Goal: Communication & Community: Answer question/provide support

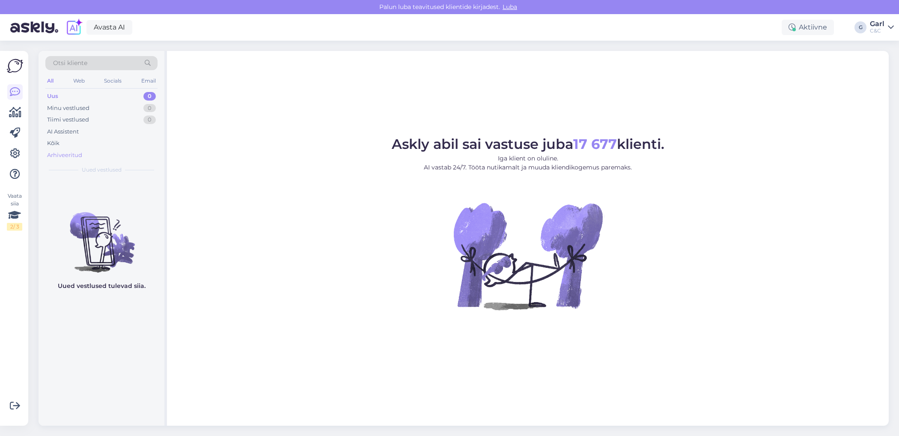
click at [82, 158] on div "Arhiveeritud" at bounding box center [101, 155] width 112 height 12
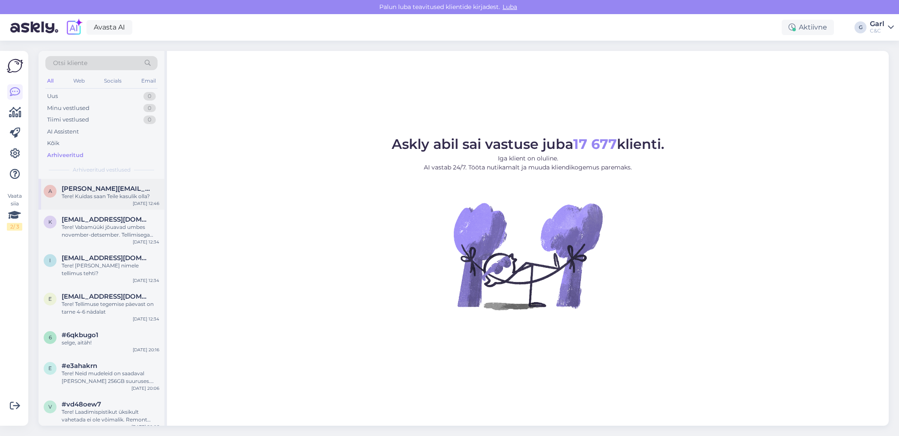
click at [117, 199] on div "a [PERSON_NAME][EMAIL_ADDRESS][DOMAIN_NAME] Tere! Kuidas saan Teile kasulik oll…" at bounding box center [102, 194] width 126 height 31
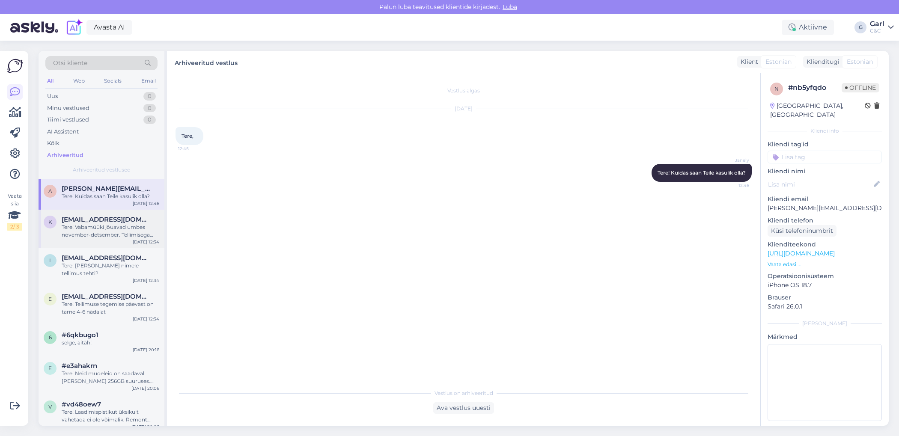
click at [136, 242] on div "[DATE] 12:34" at bounding box center [146, 242] width 27 height 6
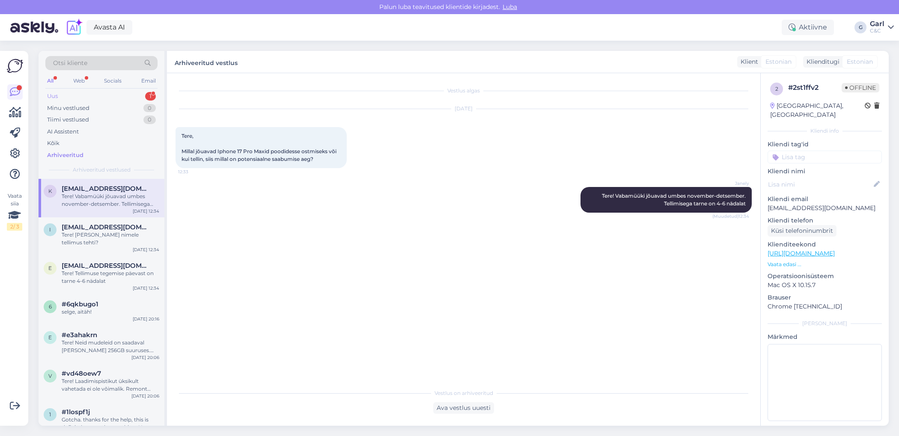
click at [141, 95] on div "Uus 1" at bounding box center [101, 96] width 112 height 12
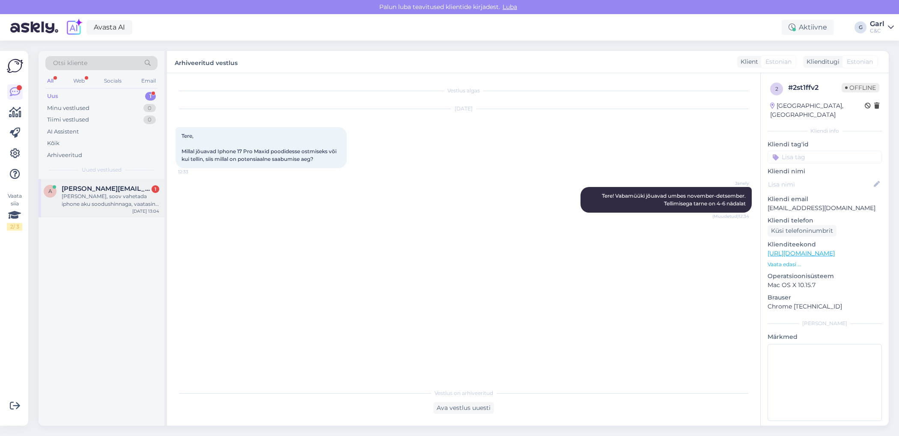
click at [136, 205] on div "[PERSON_NAME], soov vahetada iphone aku soodushinnaga, vaatasin aga aega enam b…" at bounding box center [111, 200] width 98 height 15
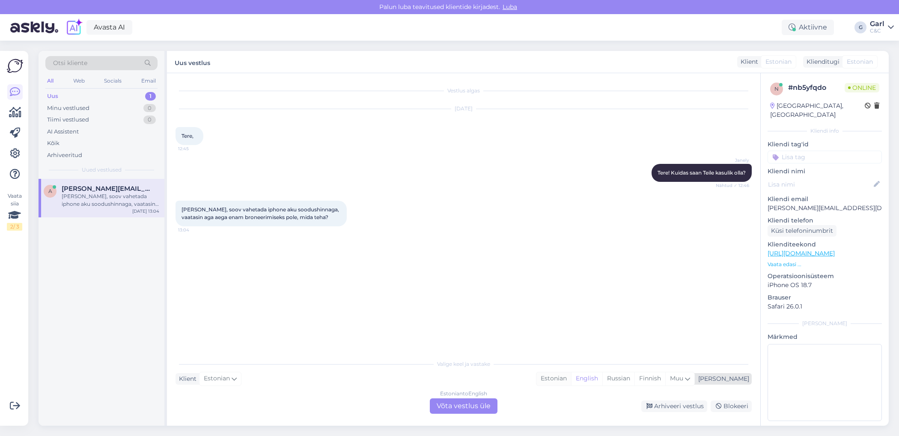
click at [571, 380] on div "Estonian" at bounding box center [553, 378] width 35 height 13
click at [464, 401] on div "Estonian to Estonian Võta vestlus üle" at bounding box center [464, 405] width 68 height 15
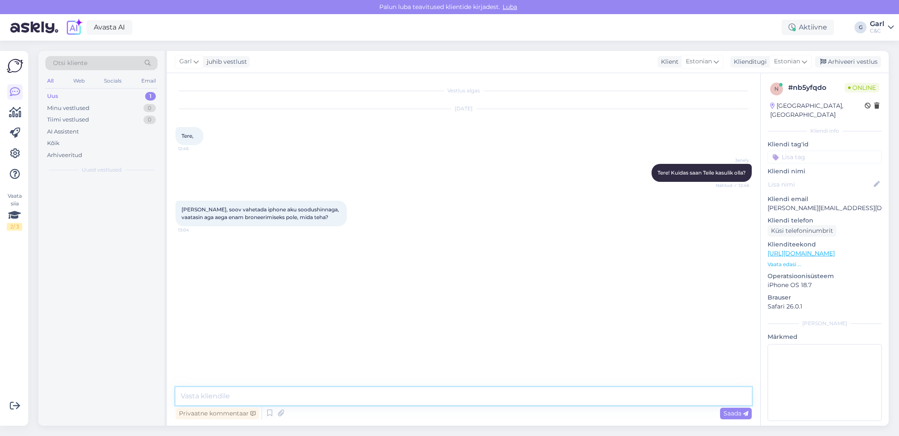
click at [464, 394] on textarea at bounding box center [463, 396] width 576 height 18
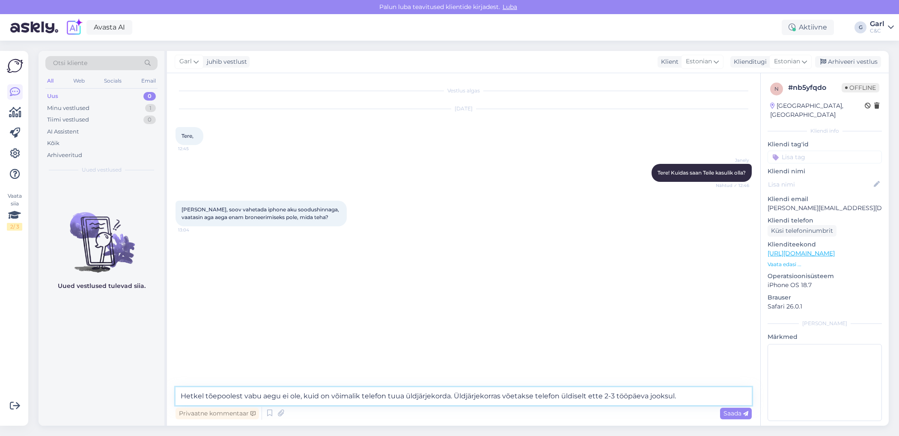
click at [449, 394] on textarea "Hetkel tõepoolest vabu aegu ei ole, kuid on võimalik telefon tuua üldjärjekorda…" at bounding box center [463, 396] width 576 height 18
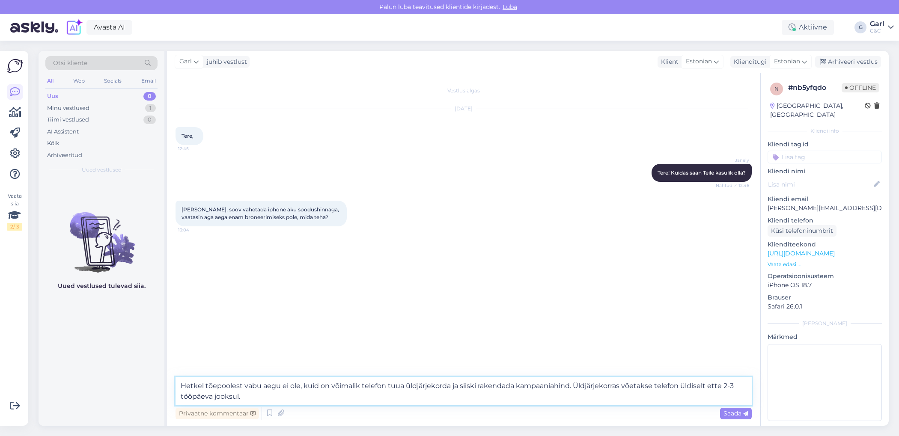
type textarea "Hetkel tõepoolest vabu aegu ei ole, kuid on võimalik telefon tuua üldjärjekorda…"
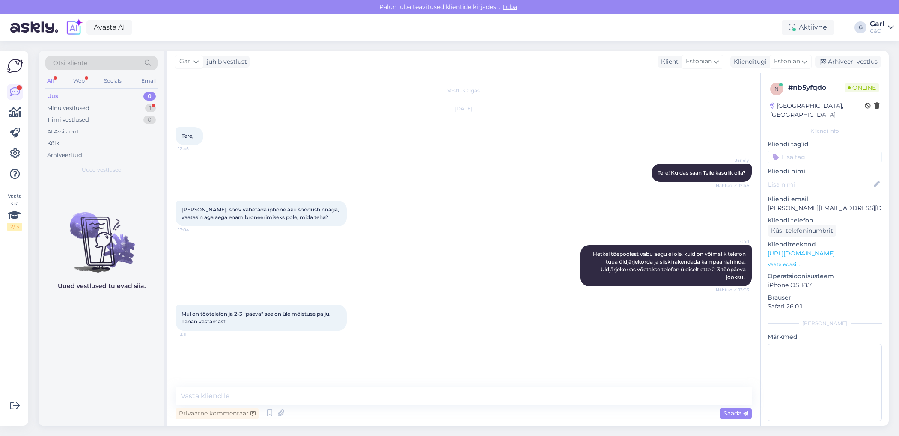
click at [439, 416] on div "Privaatne kommentaar Saada" at bounding box center [463, 413] width 576 height 16
click at [416, 402] on textarea at bounding box center [463, 396] width 576 height 18
click at [416, 401] on textarea at bounding box center [463, 396] width 576 height 18
type textarea "Mõistan. Võtke heaks!"
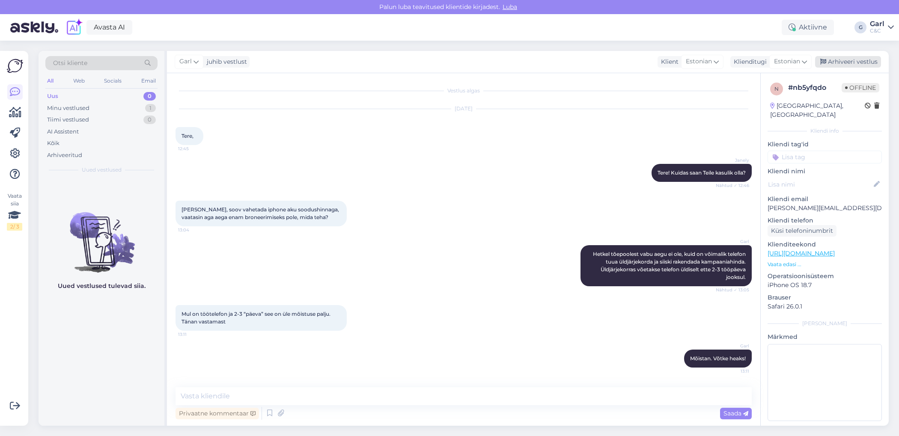
click at [849, 62] on div "Arhiveeri vestlus" at bounding box center [848, 62] width 66 height 12
click at [143, 124] on div "Tiimi vestlused 1" at bounding box center [101, 120] width 112 height 12
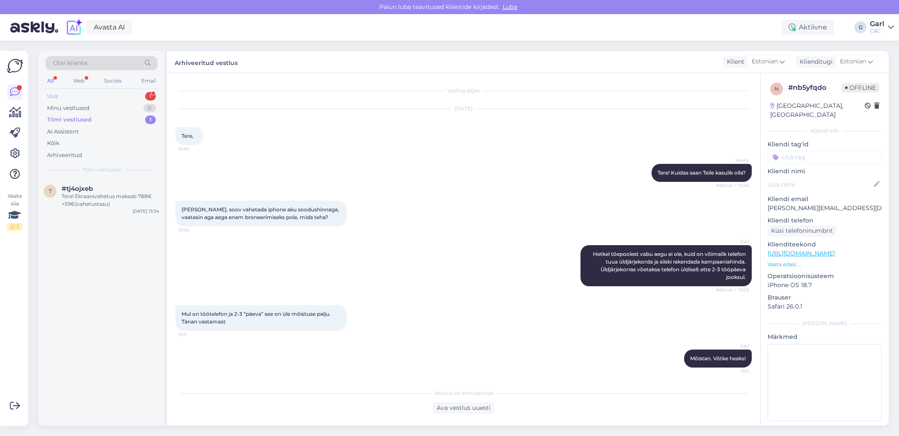
click at [147, 98] on div "1" at bounding box center [150, 96] width 11 height 9
click at [119, 205] on div "Tere. kas apple iphone 15 pro max 256 GB ei olegi enam eestis uuena osta?" at bounding box center [111, 200] width 98 height 15
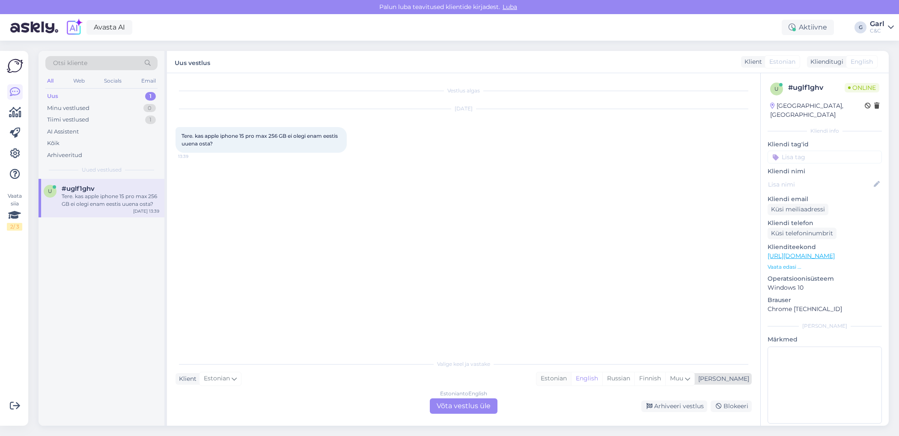
click at [571, 383] on div "Estonian" at bounding box center [553, 378] width 35 height 13
click at [466, 410] on div "Estonian to Estonian Võta vestlus üle" at bounding box center [464, 405] width 68 height 15
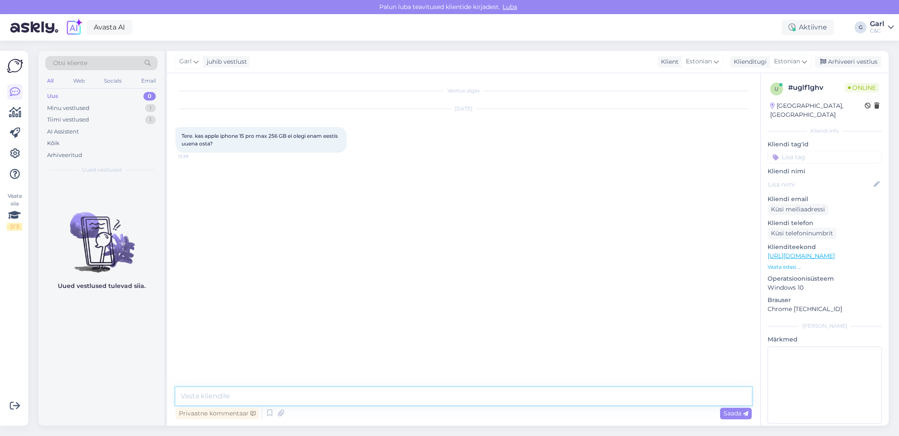
click at [472, 397] on textarea at bounding box center [463, 396] width 576 height 18
type textarea "Tere! Antud mudeli tootmine on Apple'i poolt juba eelmine aasta lõpetatud."
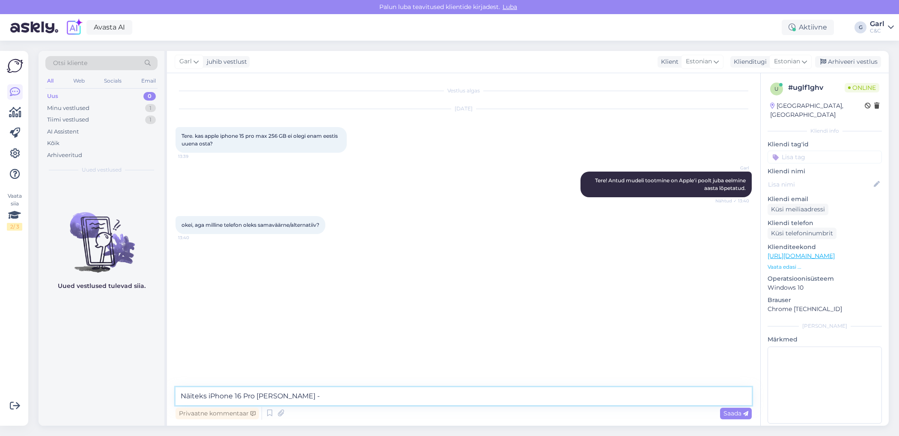
paste textarea "[URL][DOMAIN_NAME]"
type textarea "Näiteks iPhone 16 Pro [PERSON_NAME] - [URL][DOMAIN_NAME]"
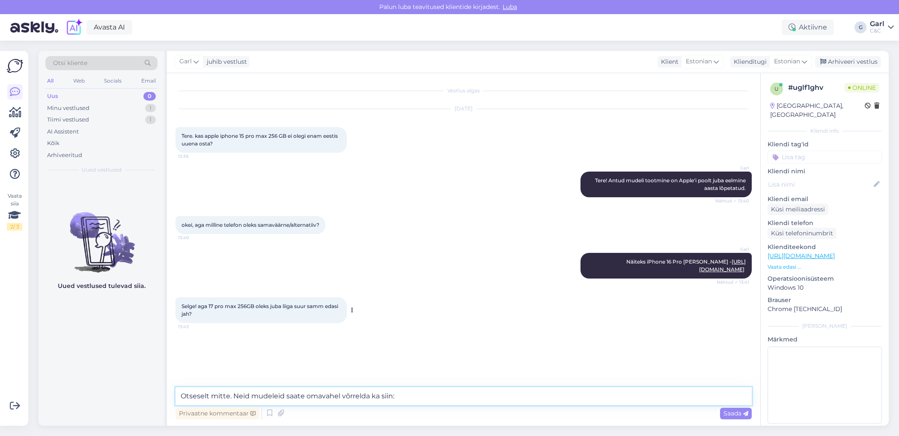
paste textarea "[URL][DOMAIN_NAME]"
type textarea "Otseselt mitte. Neid mudeleid saate omavahel võrrelda ka siin: [URL][DOMAIN_NAM…"
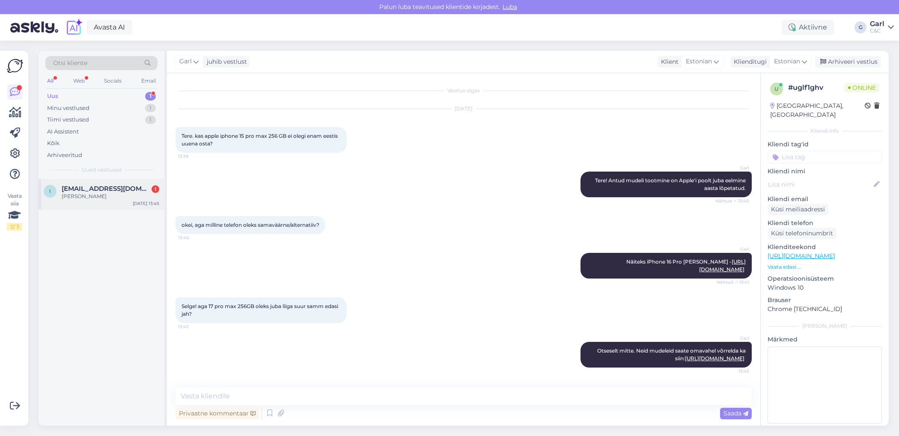
click at [132, 189] on span "[EMAIL_ADDRESS][DOMAIN_NAME]" at bounding box center [106, 189] width 89 height 8
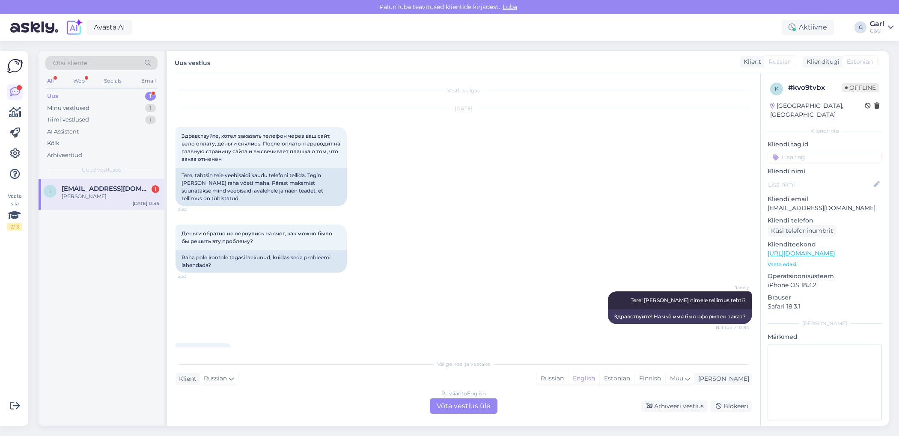
scroll to position [37, 0]
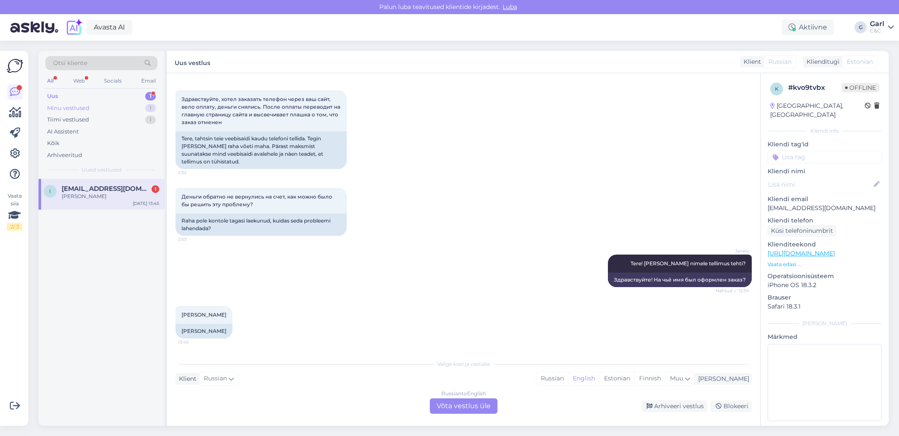
click at [118, 110] on div "Minu vestlused 1" at bounding box center [101, 108] width 112 height 12
click at [136, 99] on div "Uus 2" at bounding box center [101, 96] width 112 height 12
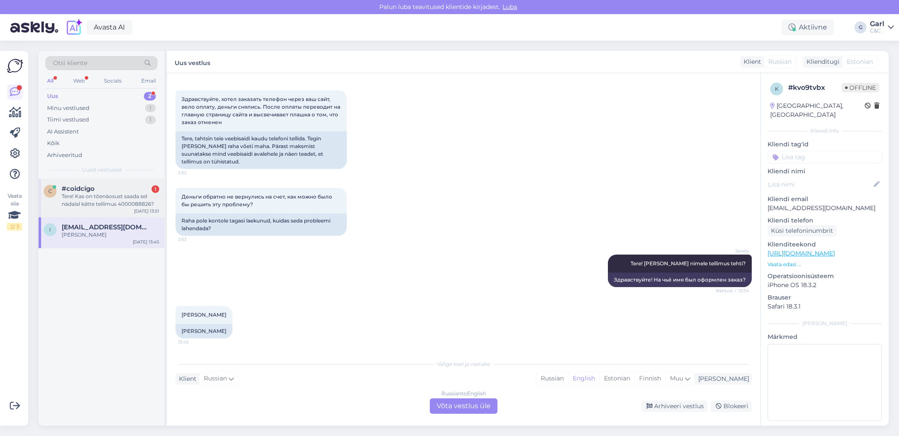
click at [101, 189] on div "#coidcigo 1" at bounding box center [111, 189] width 98 height 8
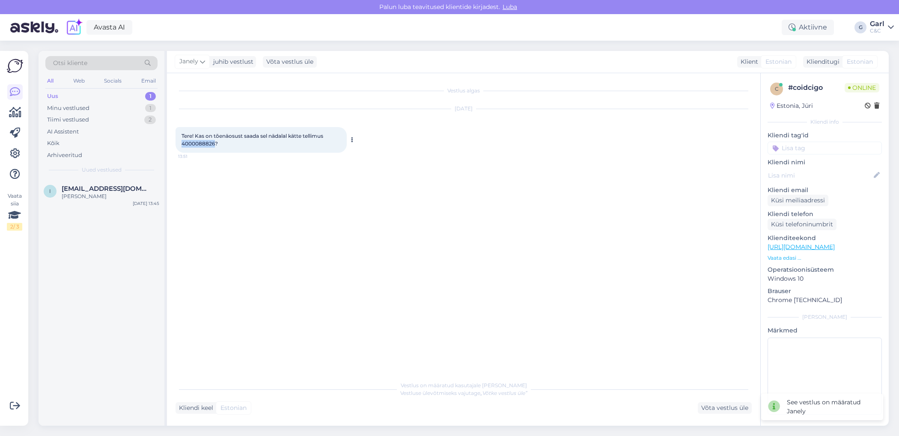
drag, startPoint x: 182, startPoint y: 146, endPoint x: 214, endPoint y: 146, distance: 31.2
click at [214, 145] on span "Tere! Kas on tõenäosust saada sel nädalal kätte tellimus 4000088826?" at bounding box center [252, 140] width 143 height 14
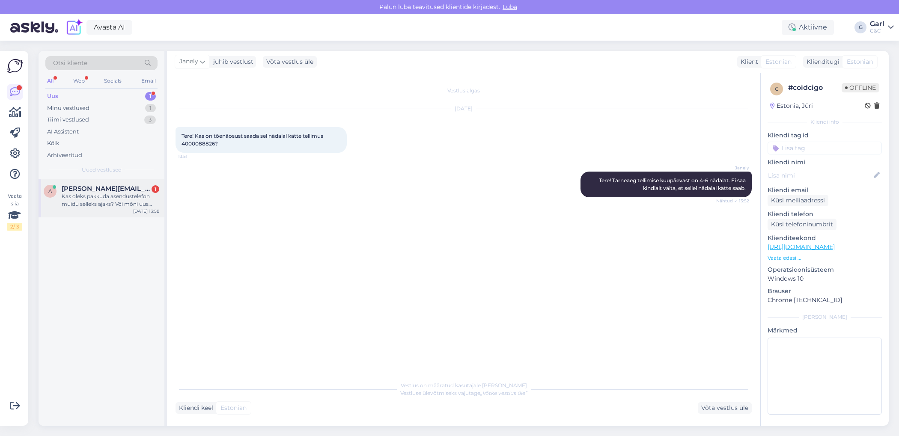
click at [126, 213] on div "a [PERSON_NAME][EMAIL_ADDRESS][DOMAIN_NAME] 1 Kas oleks pakkuda asendustelefon …" at bounding box center [102, 198] width 126 height 39
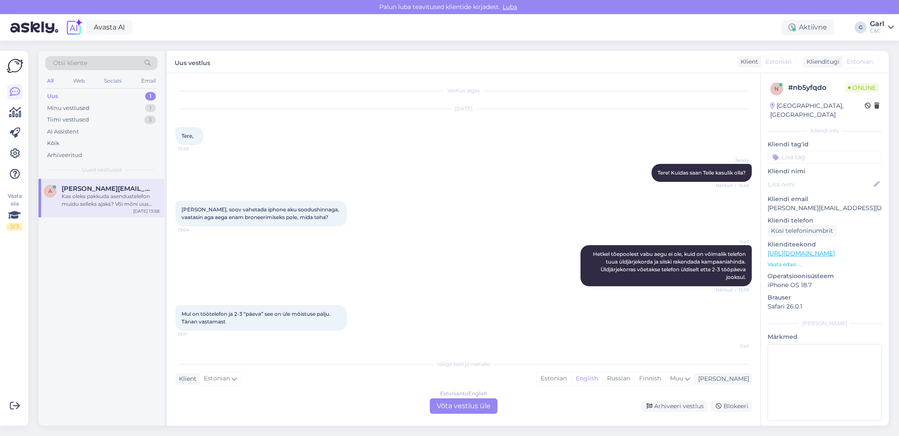
scroll to position [82, 0]
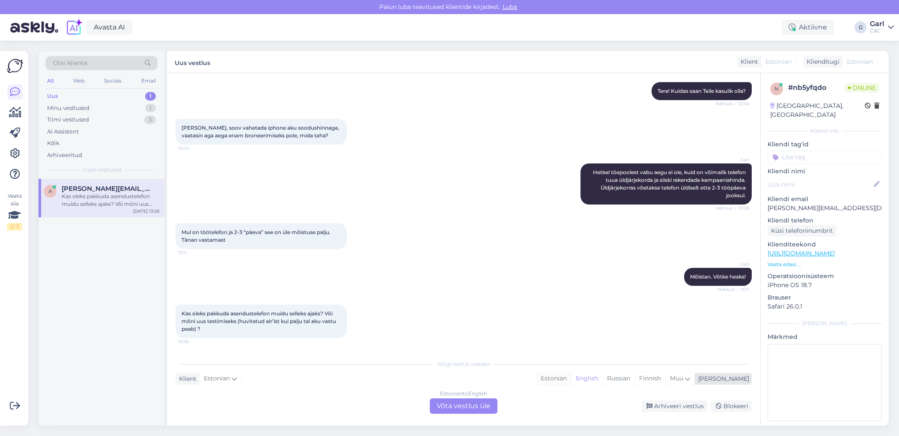
click at [571, 381] on div "Estonian" at bounding box center [553, 378] width 35 height 13
click at [486, 403] on div "Estonian to Estonian Võta vestlus üle" at bounding box center [464, 405] width 68 height 15
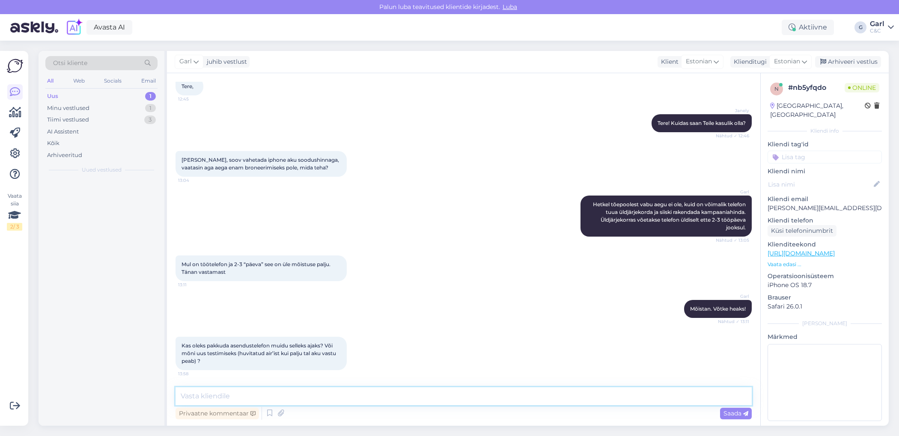
click at [486, 399] on textarea at bounding box center [463, 396] width 576 height 18
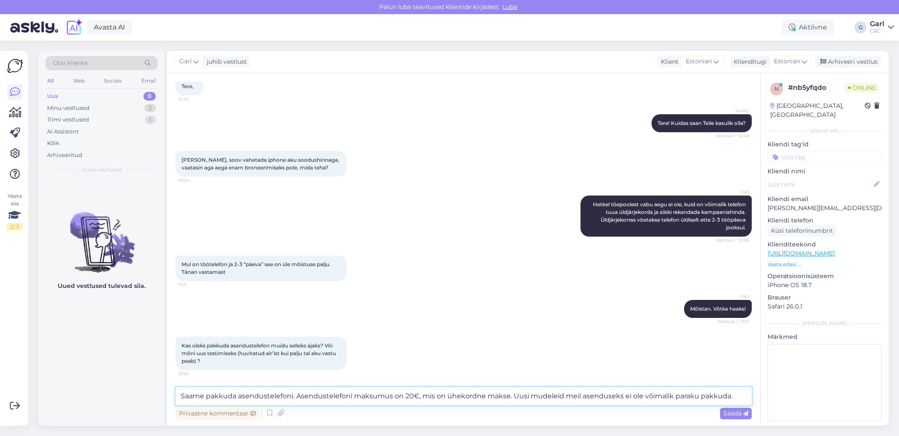
type textarea "Saame pakkuda asendustelefoni. Asendustelefoni maksumus on 20€, mis on ühekordn…"
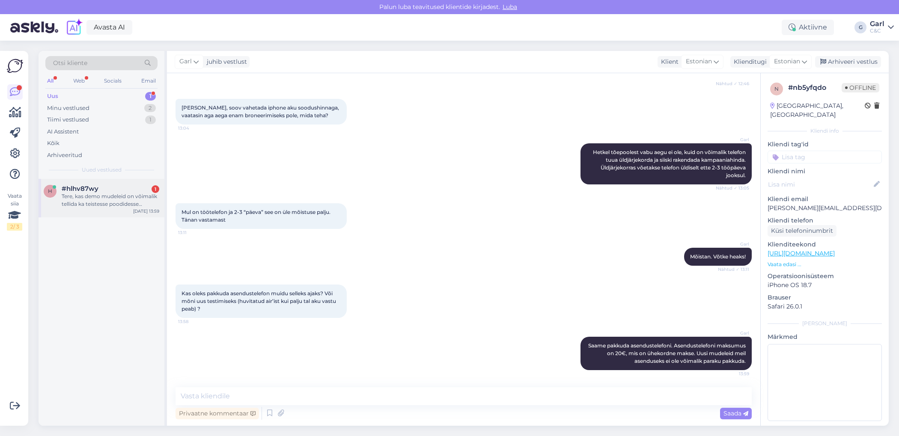
click at [126, 193] on div "Tere, kas demo mudeleid on võimalik tellida ka teistesse poodidesse ostmiseks? …" at bounding box center [111, 200] width 98 height 15
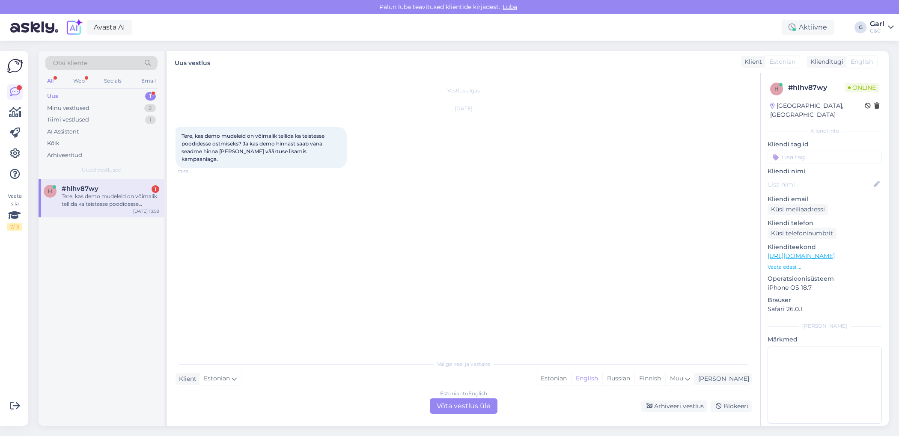
click at [831, 252] on link "[URL][DOMAIN_NAME]" at bounding box center [800, 256] width 67 height 8
click at [571, 374] on div "Estonian" at bounding box center [553, 378] width 35 height 13
click at [470, 404] on div "Estonian to Estonian Võta vestlus üle" at bounding box center [464, 405] width 68 height 15
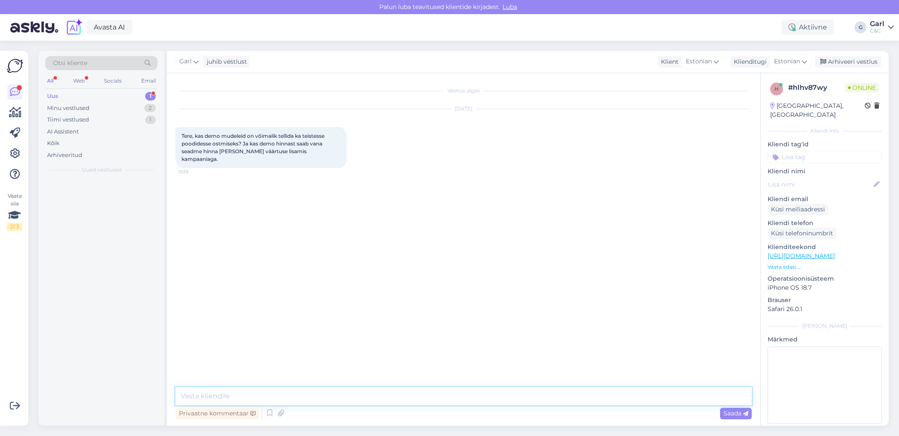
click at [475, 393] on textarea at bounding box center [463, 396] width 576 height 18
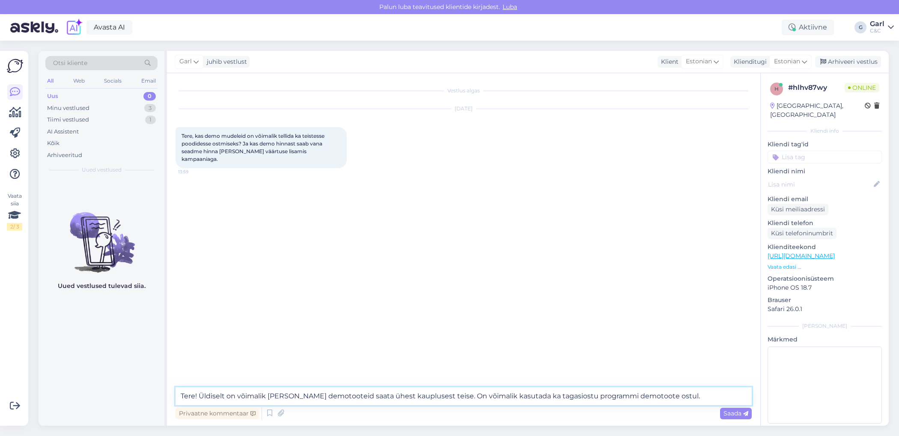
click at [200, 396] on textarea "Tere! Üldiselt on võimalik [PERSON_NAME] demotooteid saata ühest kauplusest tei…" at bounding box center [463, 396] width 576 height 18
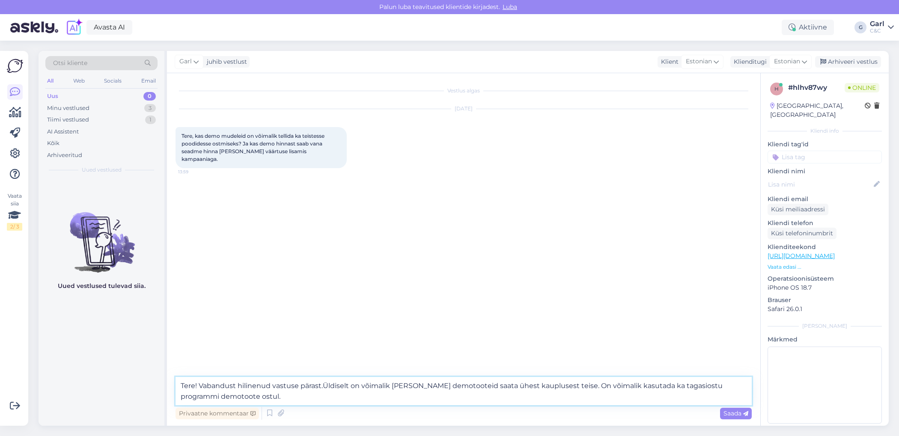
type textarea "Tere! Vabandust hilinenud vastuse pärast. Üldiselt on võimalik [PERSON_NAME] de…"
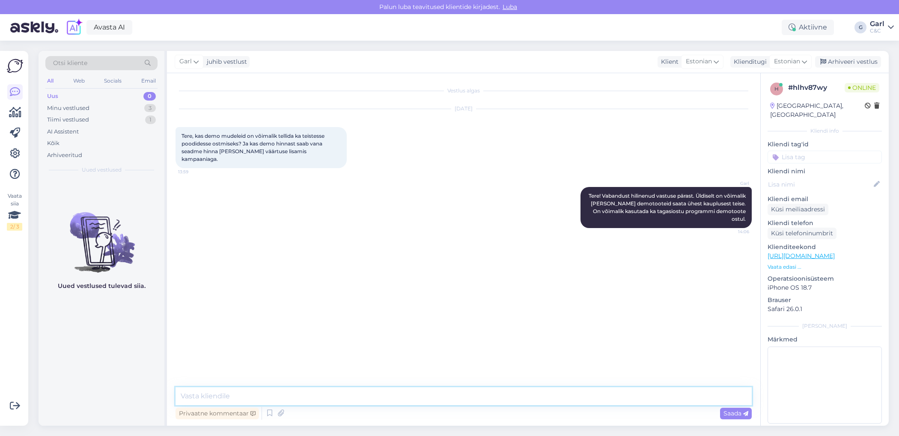
click at [345, 399] on textarea at bounding box center [463, 396] width 576 height 18
type textarea "[PERSON_NAME] on soov demotoodet ühest kauplusest teise saata, siis saatke palu…"
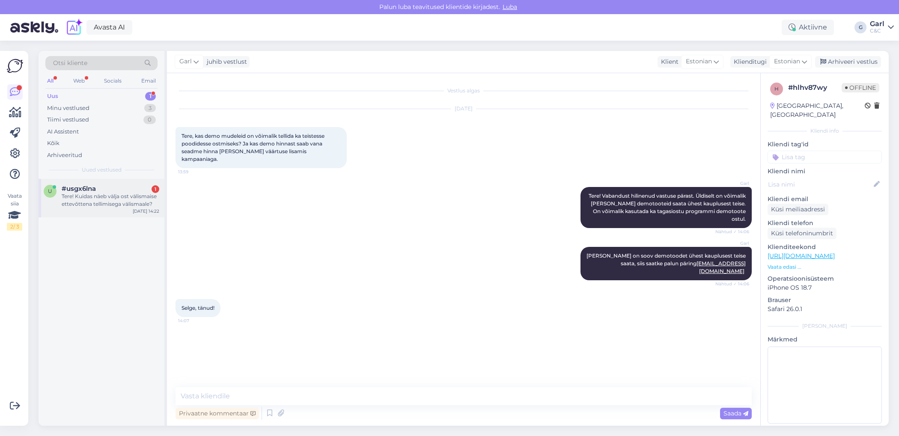
click at [131, 209] on div "u #usgx6lna 1 Tere! Kuidas näeb välja ost välismaise ettevõttena tellimisega vä…" at bounding box center [102, 198] width 126 height 39
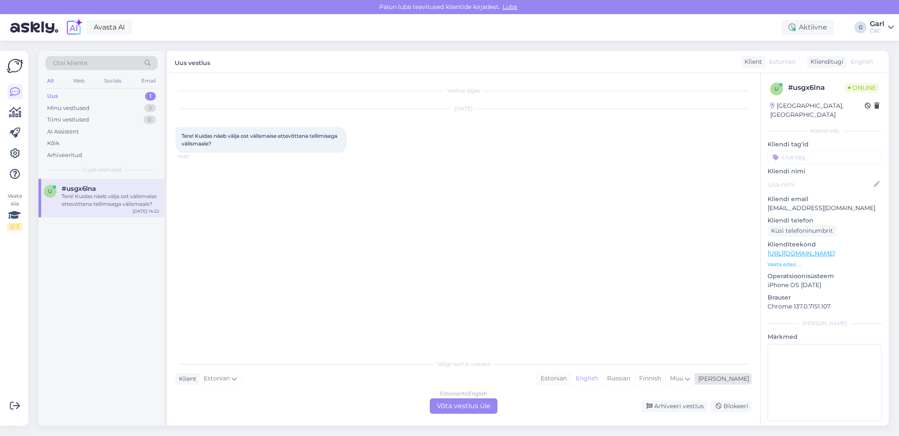
click at [571, 380] on div "Estonian" at bounding box center [553, 378] width 35 height 13
click at [479, 406] on div "Estonian to Estonian Võta vestlus üle" at bounding box center [464, 405] width 68 height 15
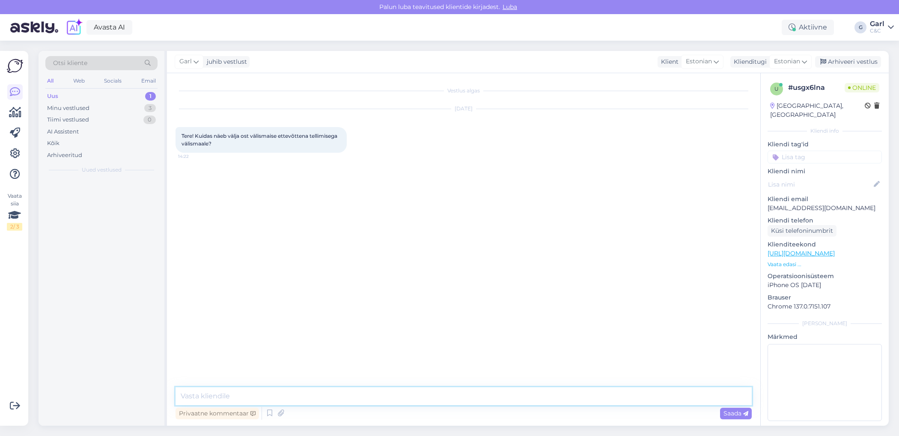
click at [479, 393] on textarea at bounding box center [463, 396] width 576 height 18
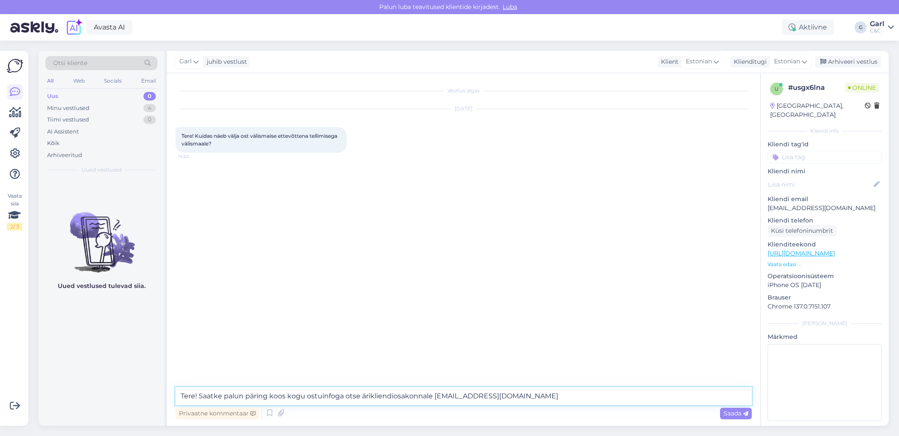
type textarea "Tere! Saatke palun päring koos kogu ostuinfoga otse ärikliendiosakonnale [EMAIL…"
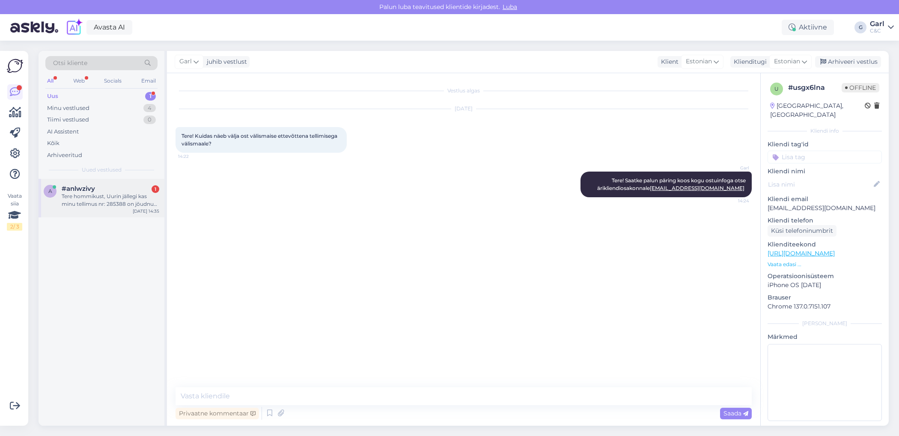
click at [133, 207] on div "Tere hommikust, Uurin jällegi kas minu tellimus nr: 285388 on jõudnud [PERSON_N…" at bounding box center [111, 200] width 98 height 15
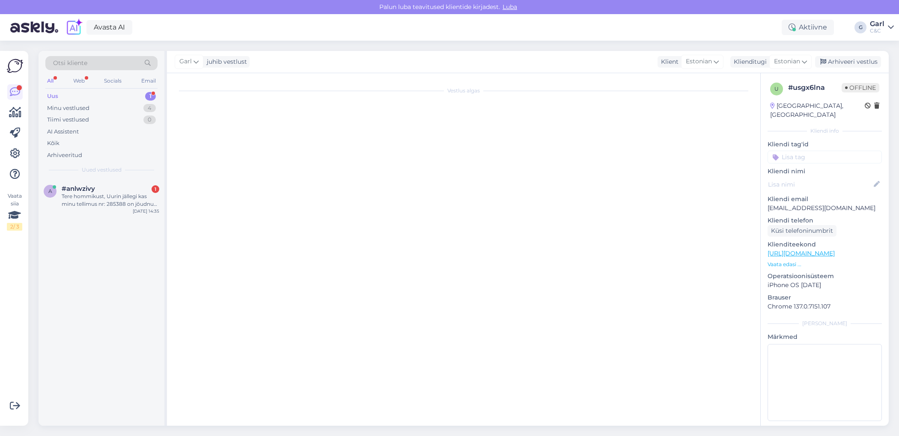
scroll to position [425, 0]
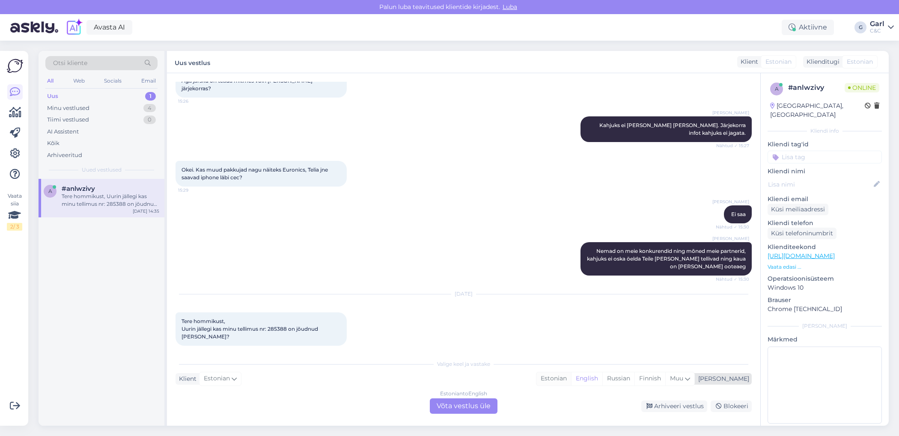
click at [571, 379] on div "Estonian" at bounding box center [553, 378] width 35 height 13
click at [462, 403] on div "Estonian to Estonian Võta vestlus üle" at bounding box center [464, 405] width 68 height 15
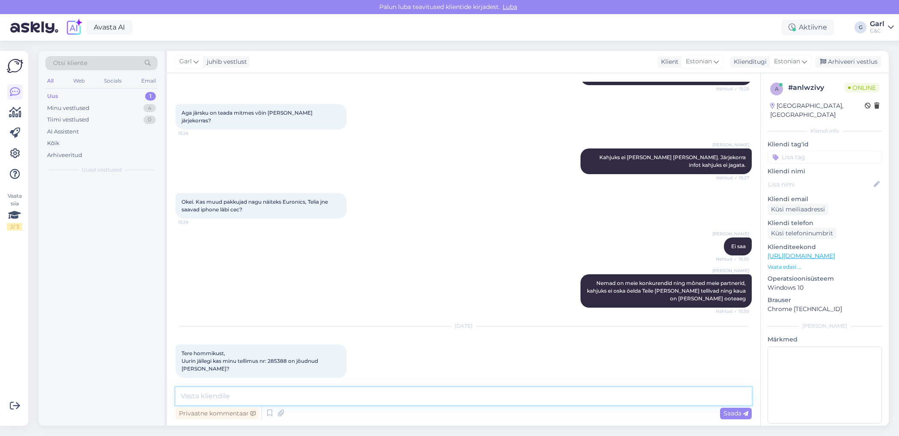
click at [462, 399] on textarea at bounding box center [463, 396] width 576 height 18
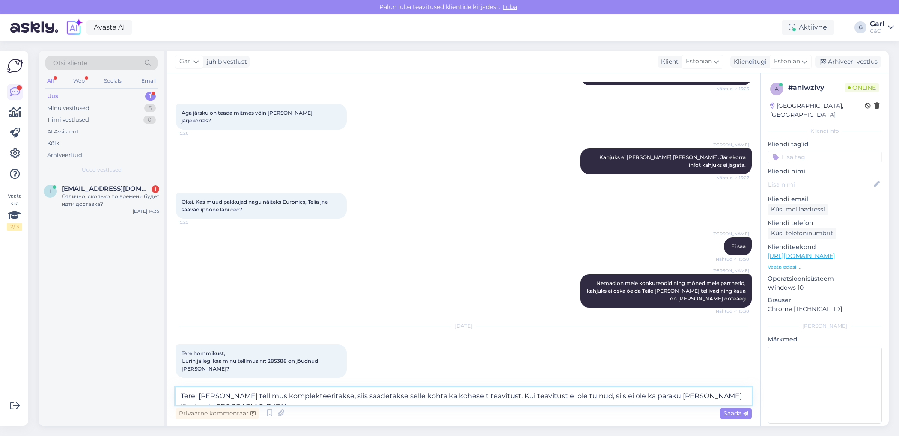
scroll to position [403, 0]
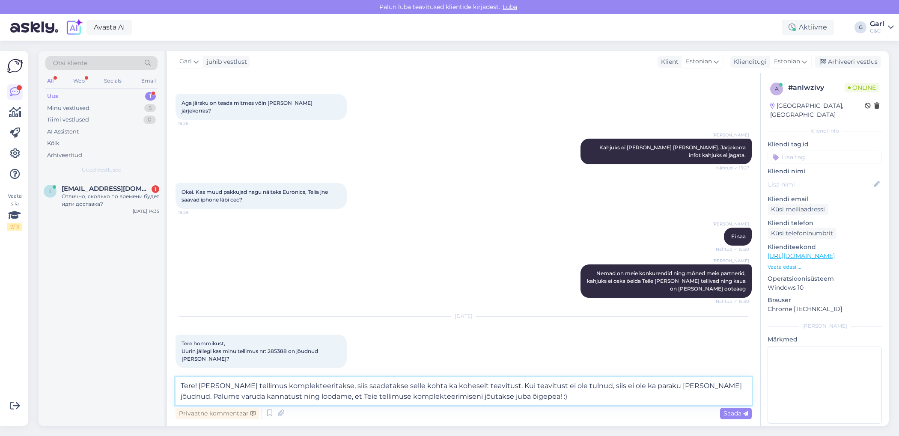
type textarea "Tere! [PERSON_NAME] tellimus komplekteeritakse, siis saadetakse selle kohta ka …"
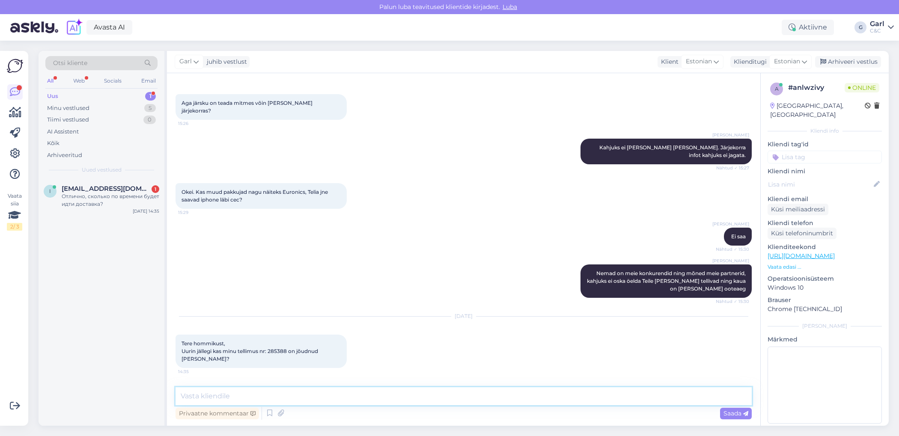
scroll to position [460, 0]
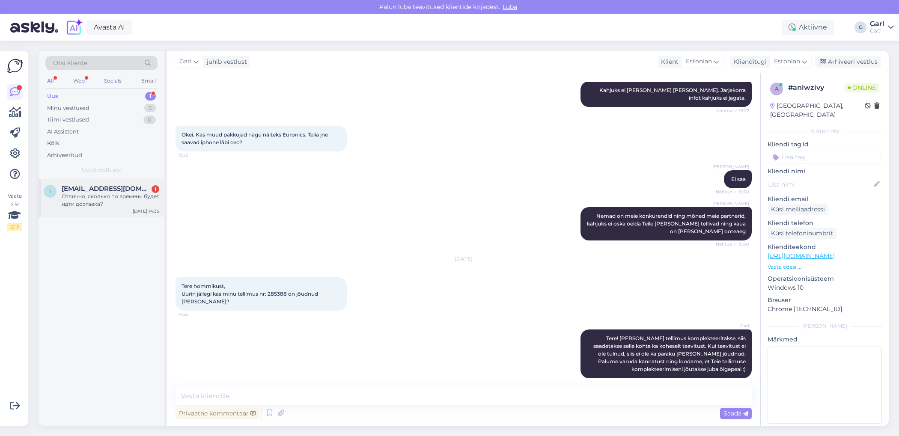
click at [127, 182] on div "i [EMAIL_ADDRESS][DOMAIN_NAME] 1 Отлично, сколько по времени будет идти доставк…" at bounding box center [102, 198] width 126 height 39
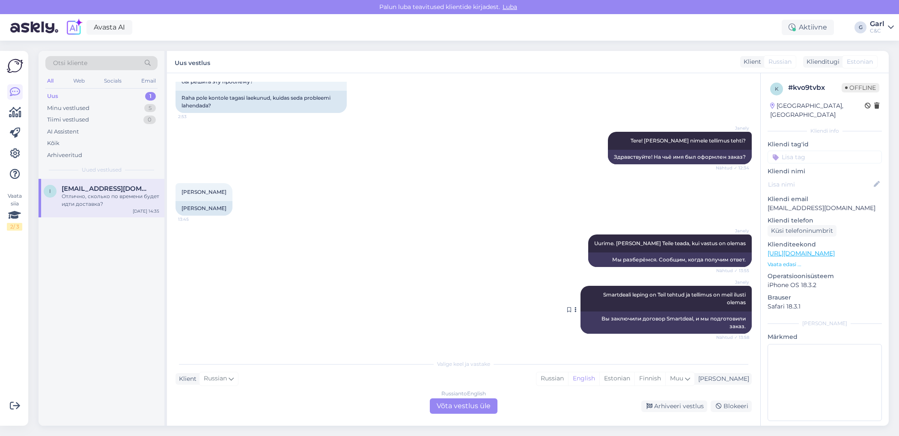
scroll to position [155, 0]
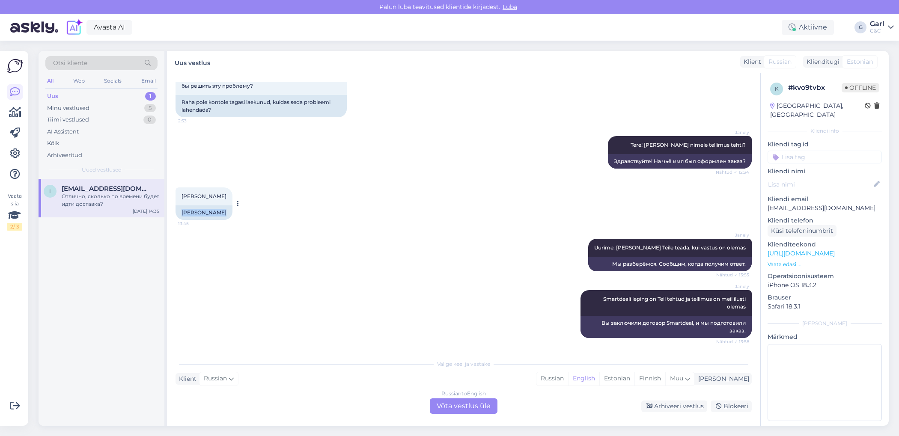
drag, startPoint x: 181, startPoint y: 213, endPoint x: 221, endPoint y: 213, distance: 40.2
click at [221, 212] on div "[PERSON_NAME]" at bounding box center [203, 212] width 57 height 15
copy div "[PERSON_NAME]"
click at [634, 380] on div "Estonian" at bounding box center [616, 378] width 35 height 13
click at [453, 411] on div "Russian to Estonian Võta vestlus üle" at bounding box center [464, 405] width 68 height 15
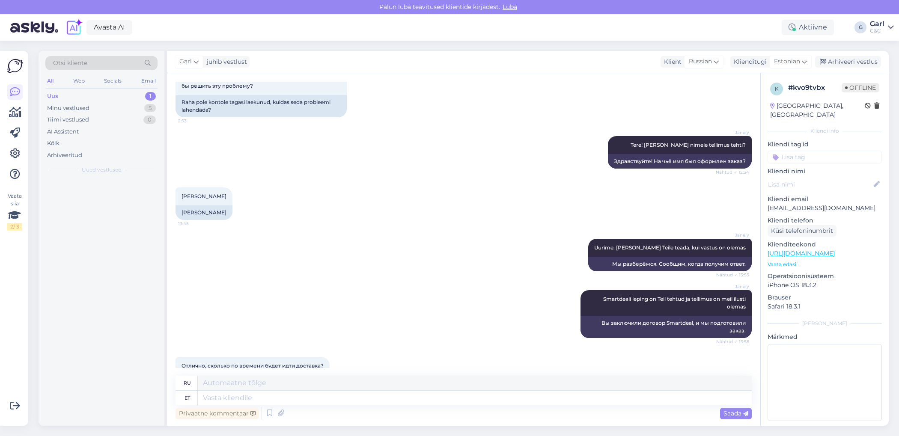
click at [454, 406] on div "Privaatne kommentaar Saada" at bounding box center [463, 413] width 576 height 16
click at [446, 403] on textarea at bounding box center [475, 398] width 554 height 15
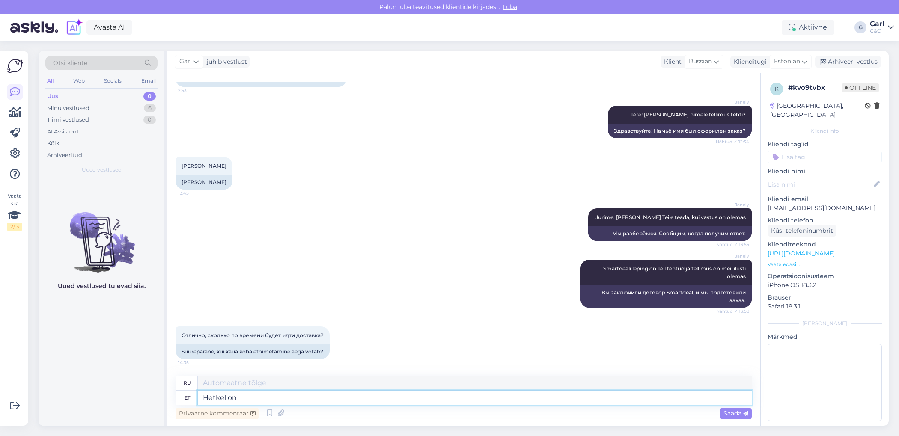
type textarea "Hetkel on"
type textarea "В настоящее время"
type textarea "Hetkel on u"
type textarea "В настоящее время существует"
type textarea "Hetkel on uute mud"
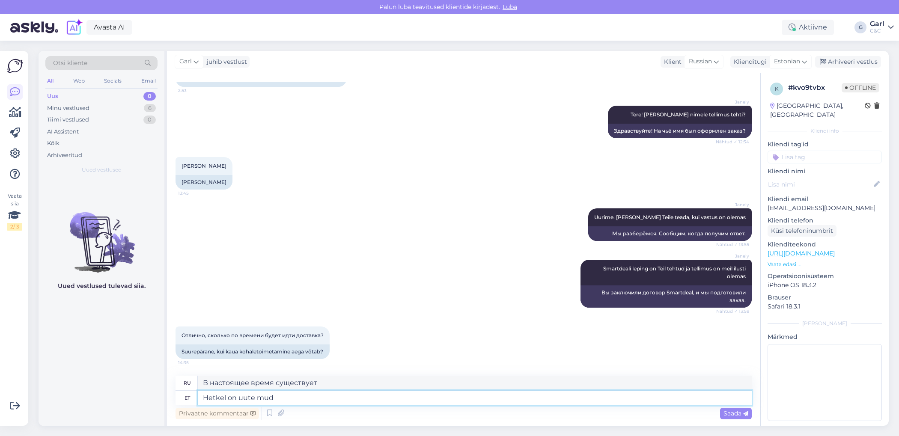
type textarea "В настоящее время есть новые"
type textarea "Hetkel on uute mudelite eelda"
type textarea "В настоящее время новые модели"
type textarea "Hetkel on uute mudelite eeldatavaks tar"
type textarea "В настоящее время ожидается, что новые модели будут"
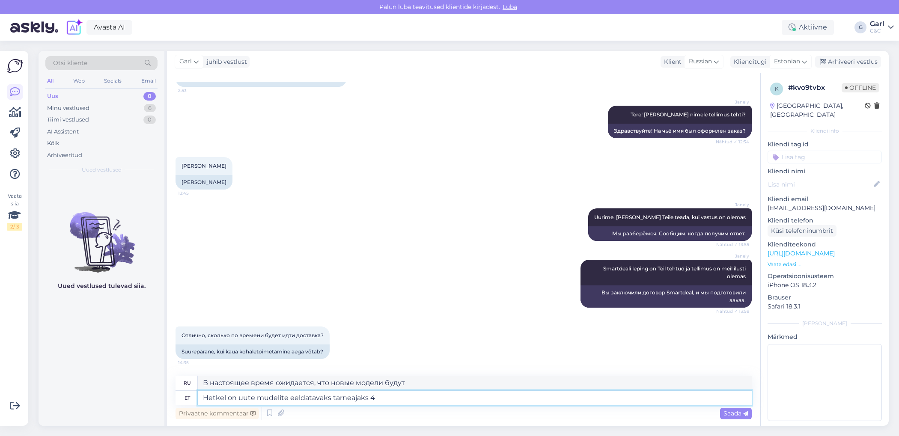
type textarea "Hetkel on uute mudelite eeldatavaks tarneajaks 4-"
type textarea "Текущее предполагаемое время поставки новых моделей составляет"
type textarea "Hetkel on uute mudelite eeldatavaks tarneajaks 4-8 nädala"
type textarea "В настоящее время ожидаемый срок поставки новых моделей составляет 4–8 дней."
type textarea "Hetkel on uute mudelite eeldatavaks tarneajaks 4-8 nädalat."
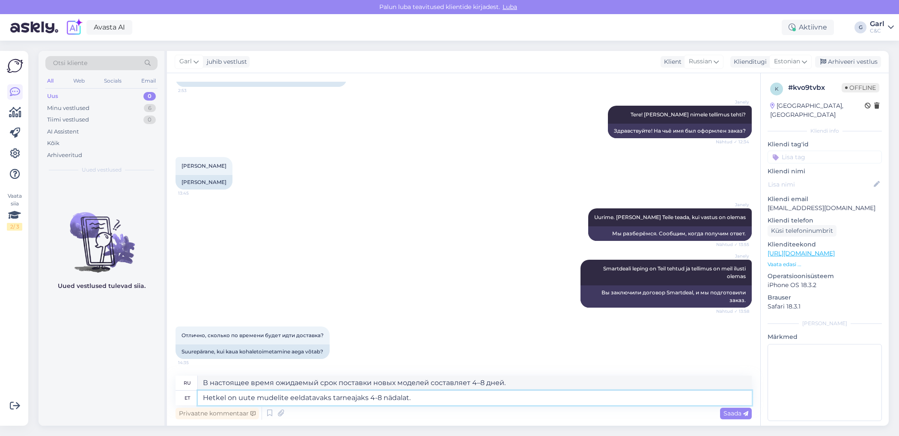
type textarea "В настоящее время ожидаемый срок поставки новых моделей составляет 4–8 недель."
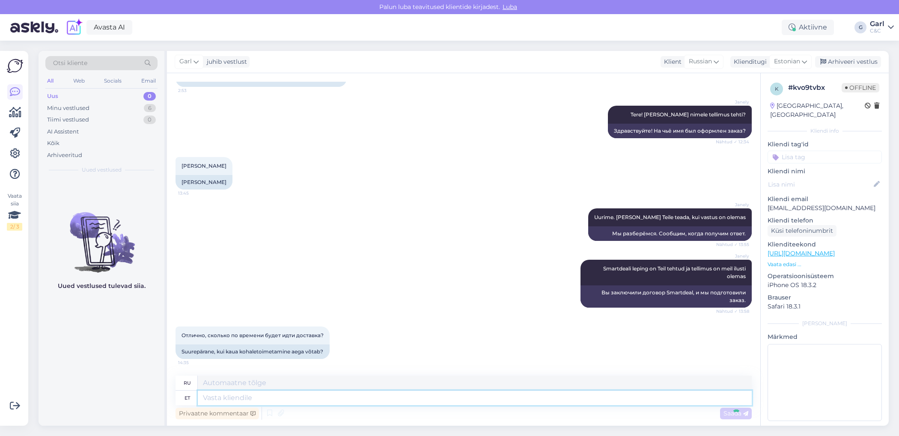
scroll to position [245, 0]
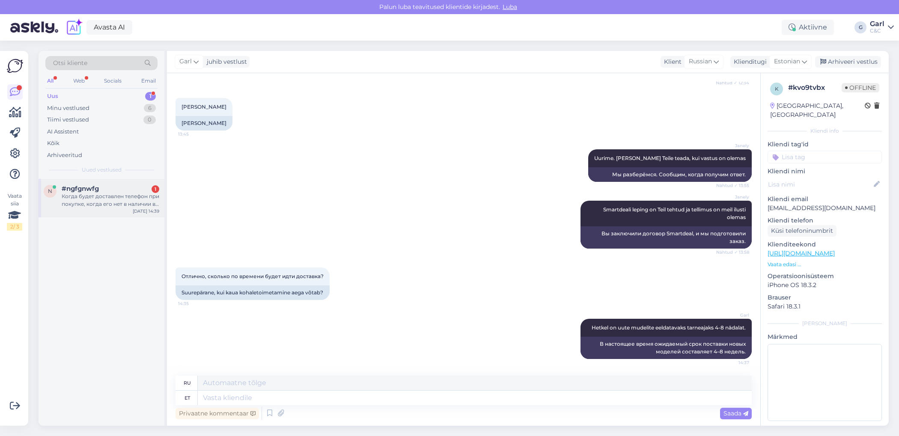
click at [90, 199] on div "Когда будет доставлен телефон при покупке, когда его нет в наличии в магазине ?" at bounding box center [111, 200] width 98 height 15
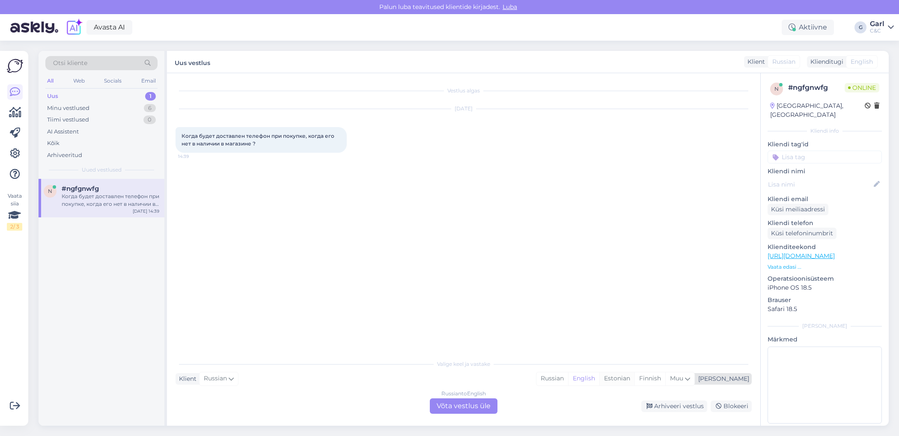
click at [634, 382] on div "Estonian" at bounding box center [616, 378] width 35 height 13
click at [467, 405] on div "Russian to Estonian Võta vestlus üle" at bounding box center [464, 405] width 68 height 15
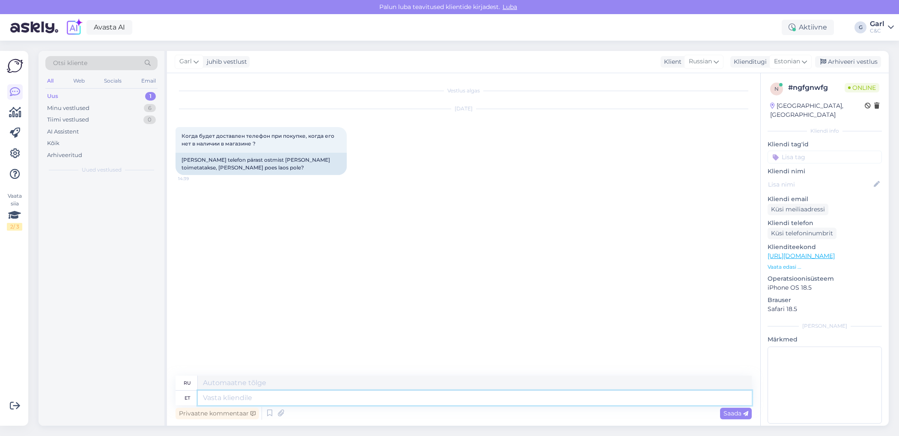
click at [458, 395] on textarea at bounding box center [475, 398] width 554 height 15
type textarea "Tere!"
type textarea "Привет!"
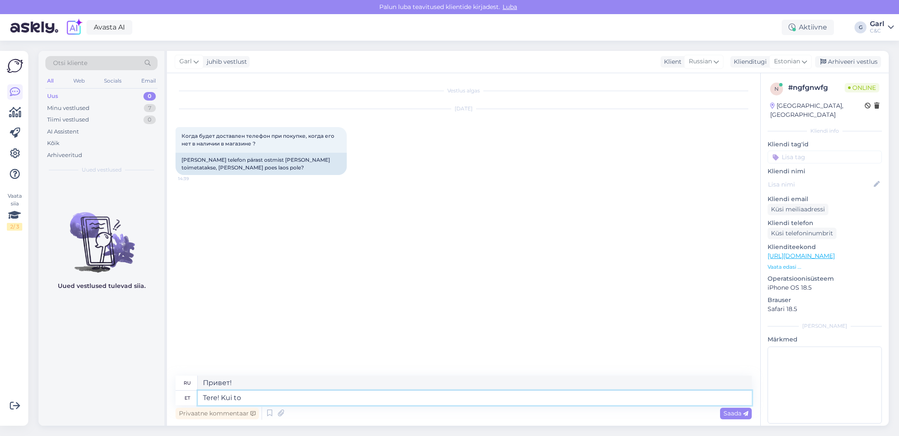
type textarea "Tere! Kui too"
type textarea "Привет! Если"
type textarea "Tere! Kui toodet"
type textarea "Здравствуйте! Если продукт"
type textarea "Tere! Kui toodet laos ei o"
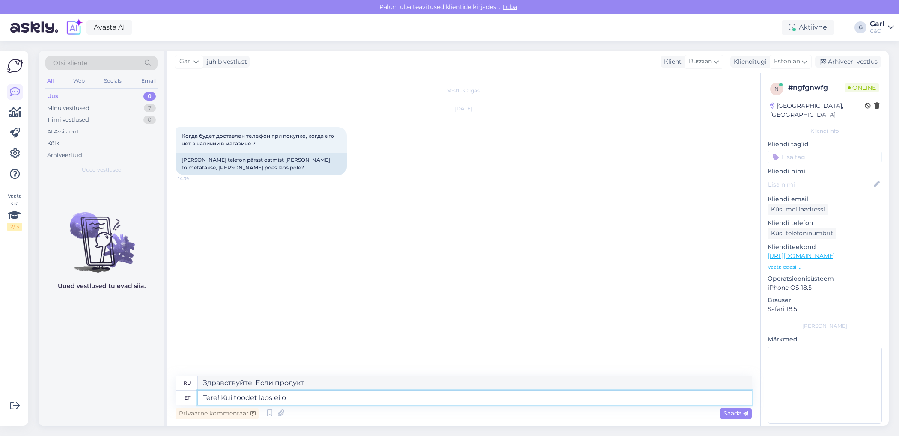
type textarea "Здравствуйте! Если товар есть в наличии"
type textarea "Tere! Kui toodet [GEOGRAPHIC_DATA] ei ole"
type textarea "Здравствуйте! Если товара нет в наличии"
type textarea "Tere! Kui toodet laos ei ole, sii"
type textarea "Здравствуйте! Если товара нет в наличии,"
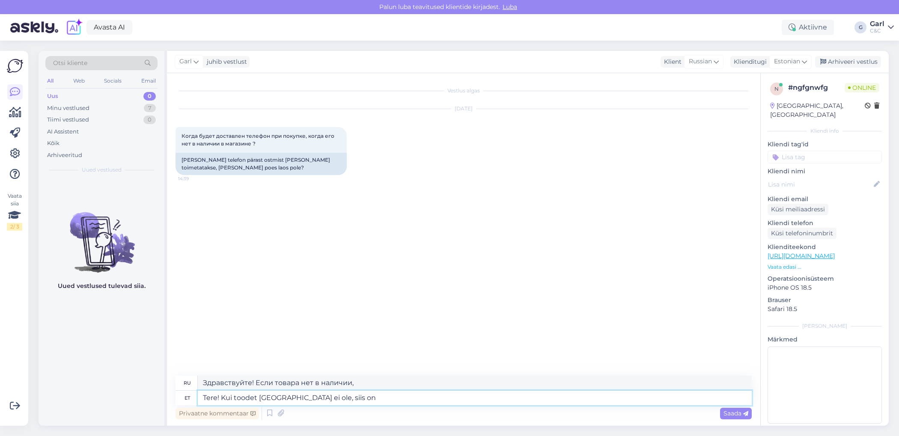
type textarea "Tere! Kui toodet [GEOGRAPHIC_DATA] ei ole, siis on"
type textarea "Здравствуйте! Если товара нет в наличии, это"
type textarea "Tere! Kui toodet [GEOGRAPHIC_DATA] ei ole, siis on keskmiselt tarn"
type textarea "Здравствуйте! Если товара нет в наличии, средняя цена"
type textarea "Tere! Kui toodet [GEOGRAPHIC_DATA] ei ole, siis on keskmiselt tarneaeg"
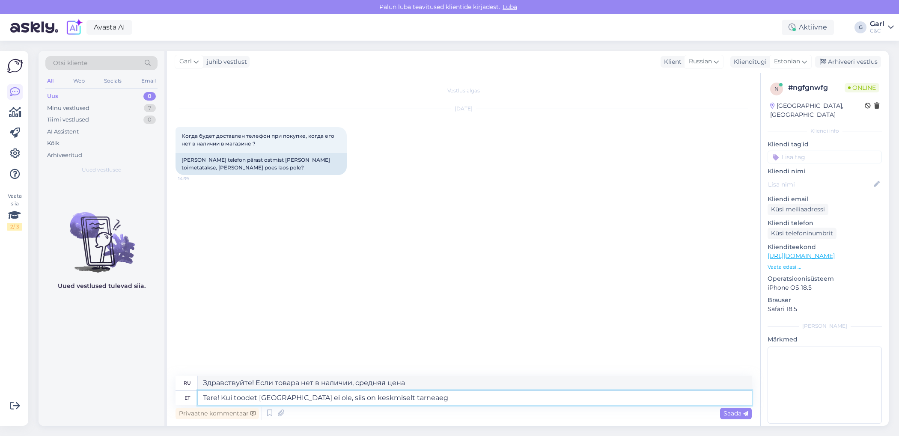
type textarea "Здравствуйте! Если товара нет в наличии, средний срок доставки составляет"
type textarea "Tere! Kui toodet [GEOGRAPHIC_DATA] ei ole, siis on keskmiselt tarneaeg 4-8 näda"
type textarea "Здравствуйте! Если товара нет в наличии, средний срок доставки составляет 4-8 д…"
type textarea "Tere! Kui toodet [GEOGRAPHIC_DATA] ei ole, siis on keskmiselt tarneaeg 4-8 näda…"
type textarea "Здравствуйте! Если товара нет в наличии, средний срок доставки составляет 4–8 н…"
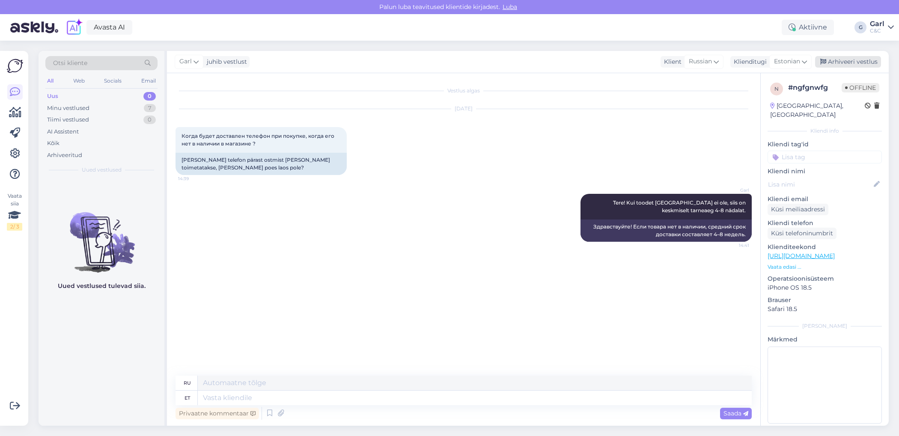
click at [858, 66] on div "Arhiveeri vestlus" at bounding box center [848, 62] width 66 height 12
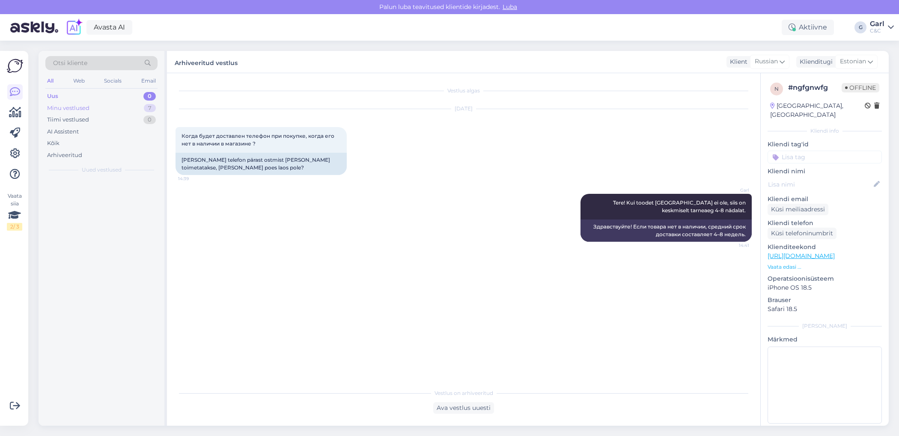
click at [144, 111] on div "Minu vestlused 7" at bounding box center [101, 108] width 112 height 12
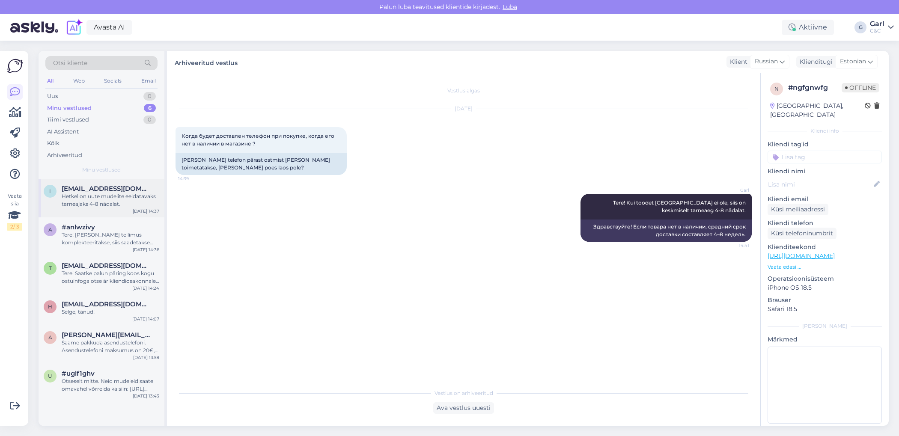
click at [134, 197] on div "Hetkel on uute mudelite eeldatavaks tarneajaks 4-8 nädalat." at bounding box center [111, 200] width 98 height 15
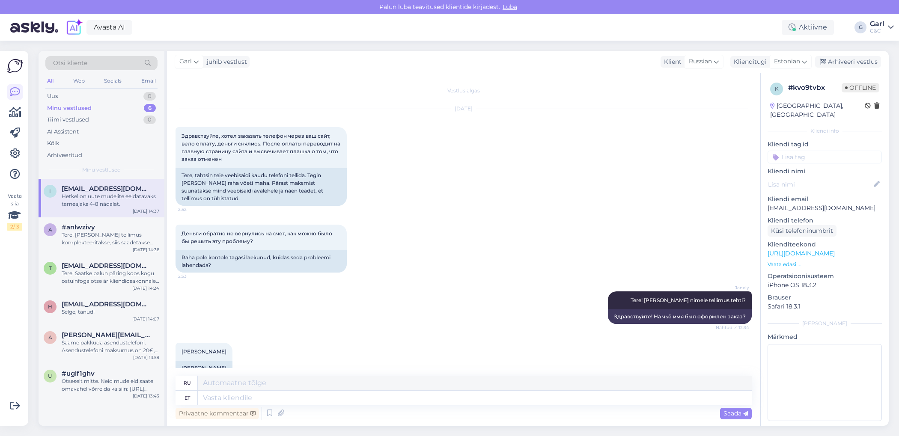
scroll to position [245, 0]
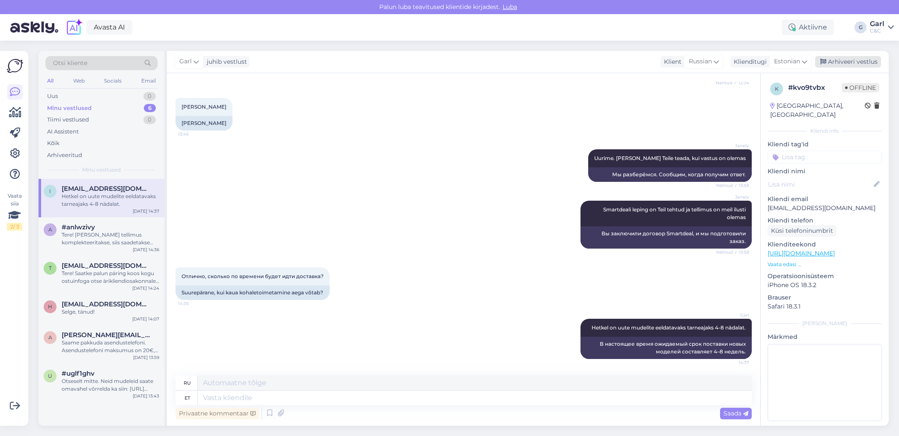
click at [844, 64] on div "Arhiveeri vestlus" at bounding box center [848, 62] width 66 height 12
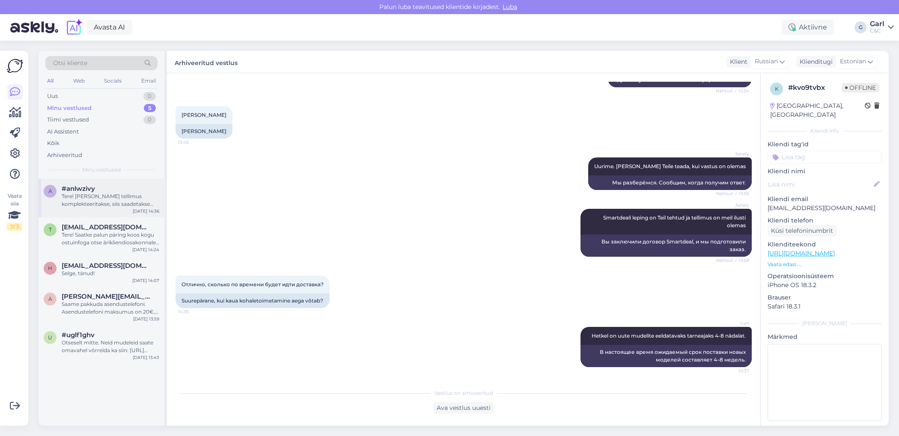
click at [110, 193] on div "Tere! [PERSON_NAME] tellimus komplekteeritakse, siis saadetakse selle kohta ka …" at bounding box center [111, 200] width 98 height 15
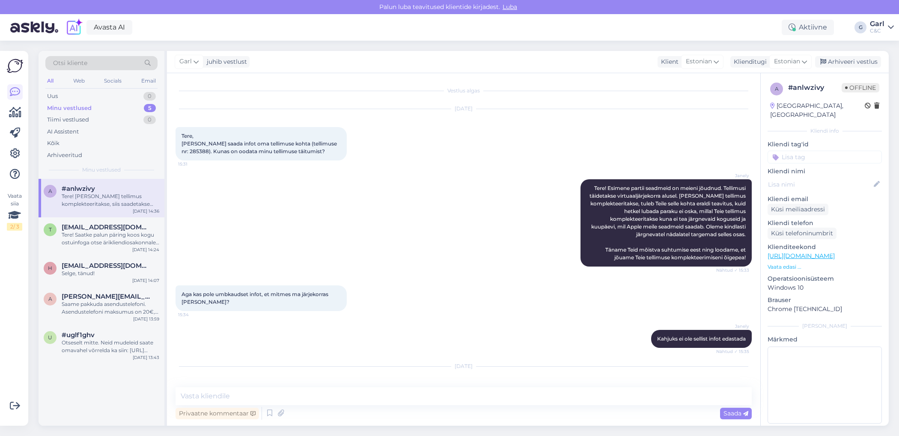
scroll to position [460, 0]
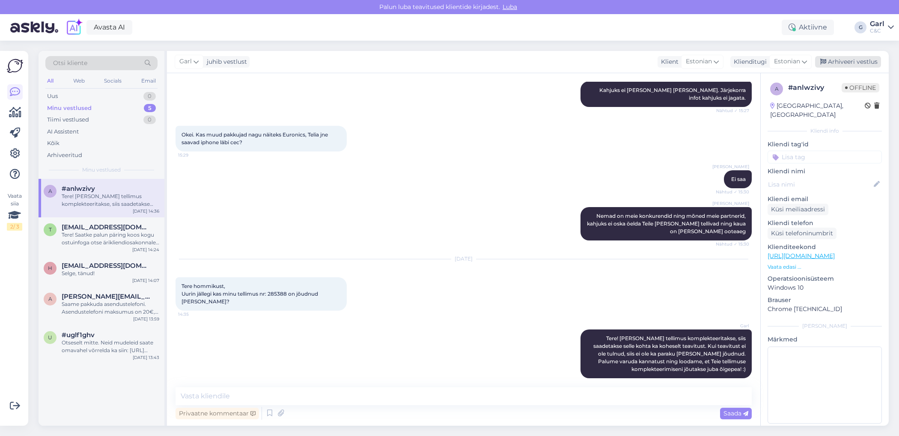
click at [869, 61] on div "Arhiveeri vestlus" at bounding box center [848, 62] width 66 height 12
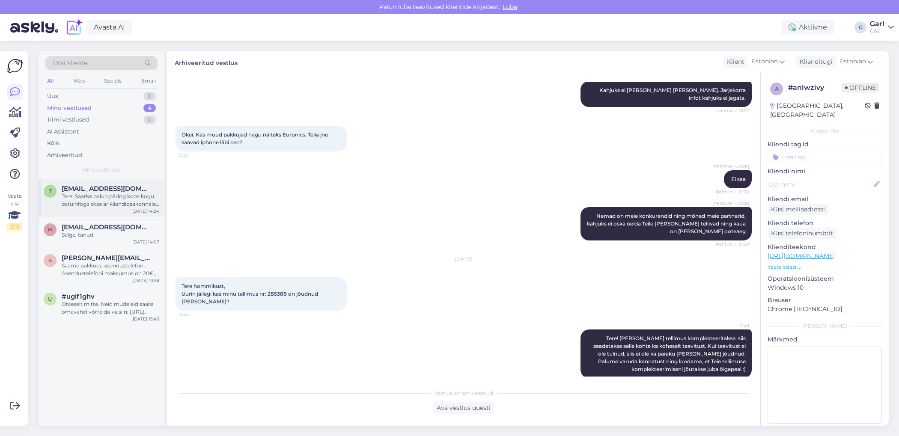
click at [110, 207] on div "t [EMAIL_ADDRESS][DOMAIN_NAME] Tere! Saatke palun päring koos kogu ostuinfoga o…" at bounding box center [102, 198] width 126 height 39
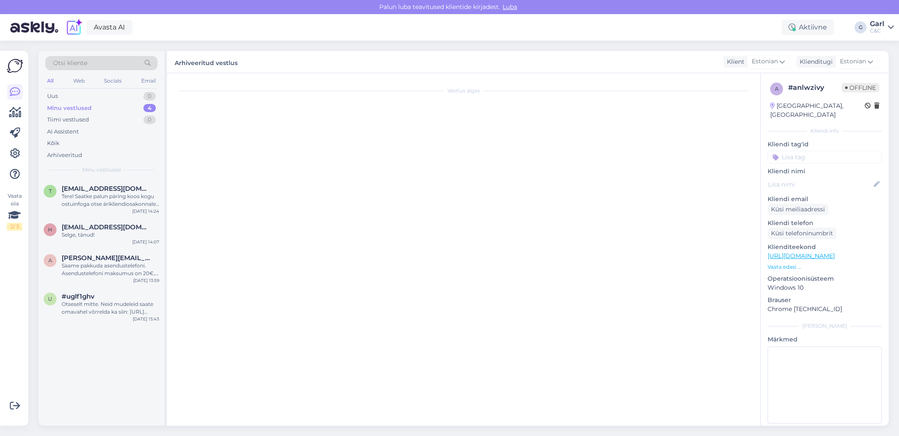
scroll to position [0, 0]
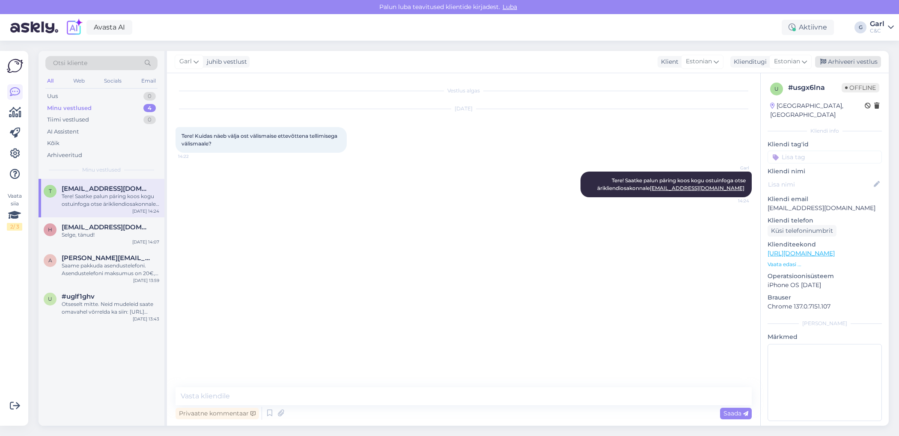
click at [864, 63] on div "Arhiveeri vestlus" at bounding box center [848, 62] width 66 height 12
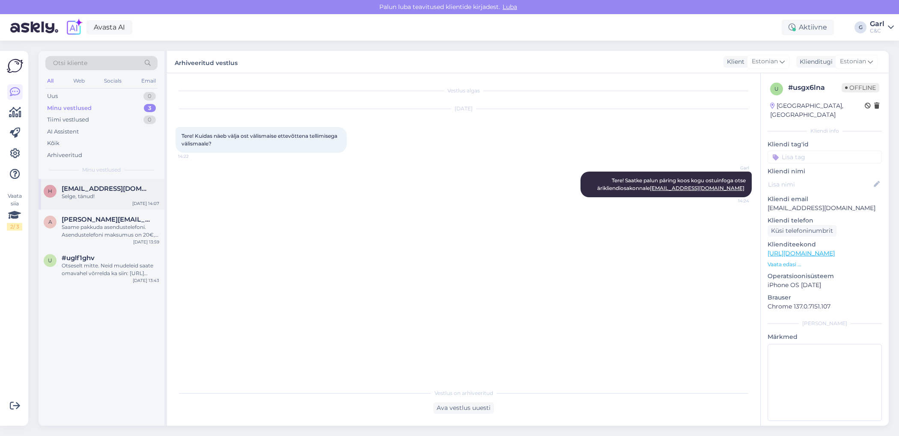
click at [134, 191] on span "[EMAIL_ADDRESS][DOMAIN_NAME]" at bounding box center [106, 189] width 89 height 8
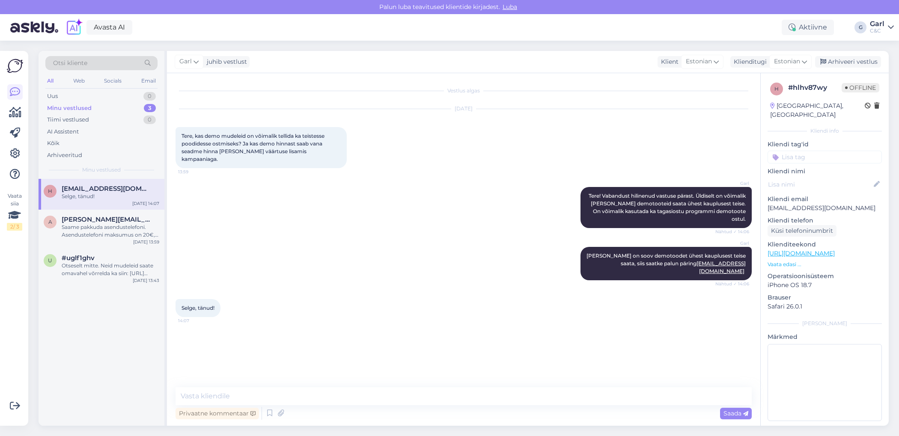
click at [856, 53] on div "Garl juhib vestlust Klient [DEMOGRAPHIC_DATA] Klienditugi Estonian Arhiveeri ve…" at bounding box center [528, 62] width 722 height 22
click at [852, 60] on div "Arhiveeri vestlus" at bounding box center [848, 62] width 66 height 12
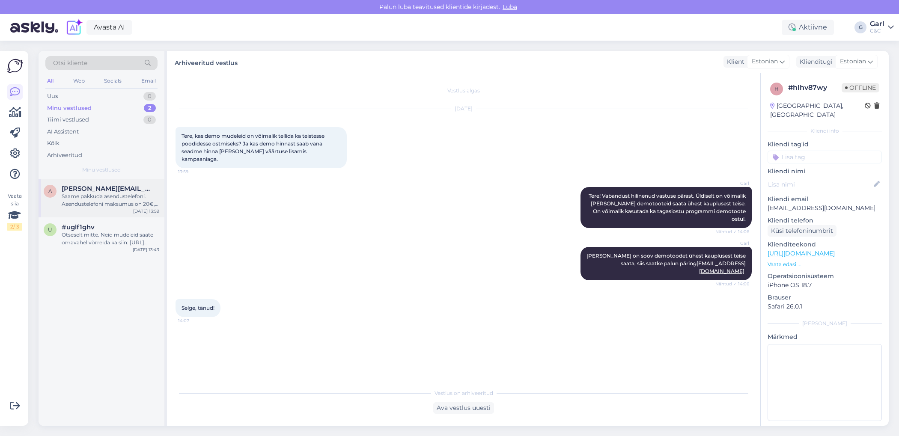
click at [121, 213] on div "a [PERSON_NAME][EMAIL_ADDRESS][DOMAIN_NAME] Saame pakkuda asendustelefoni. Asen…" at bounding box center [102, 198] width 126 height 39
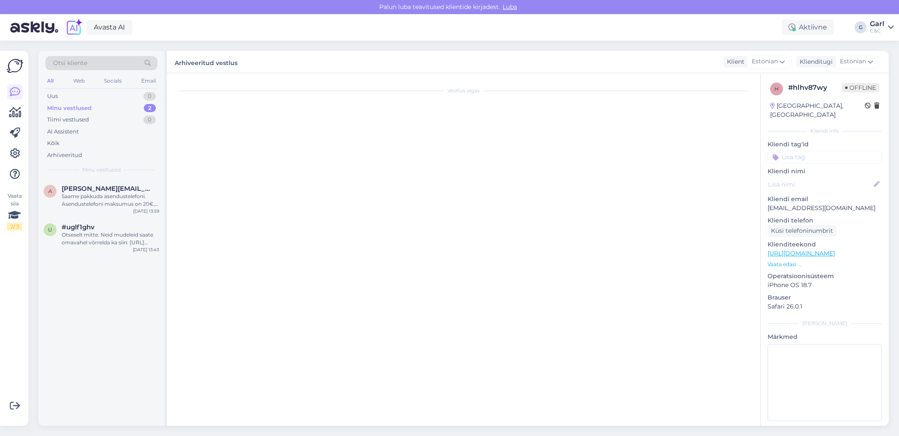
scroll to position [102, 0]
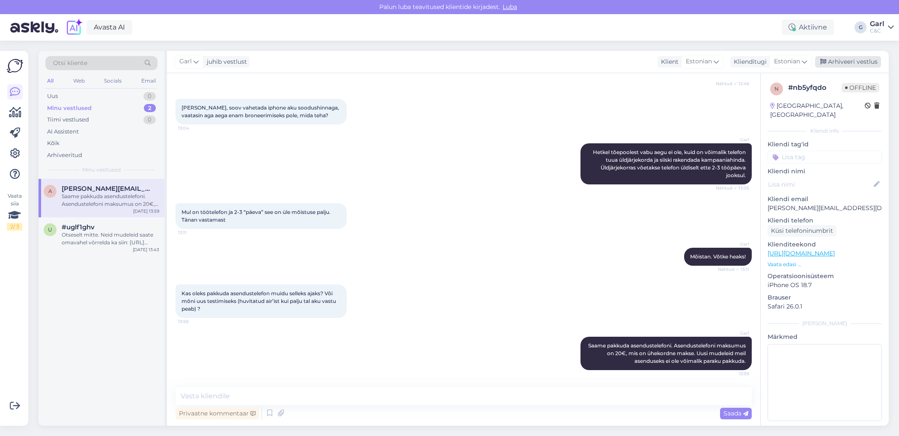
click at [856, 62] on div "Arhiveeri vestlus" at bounding box center [848, 62] width 66 height 12
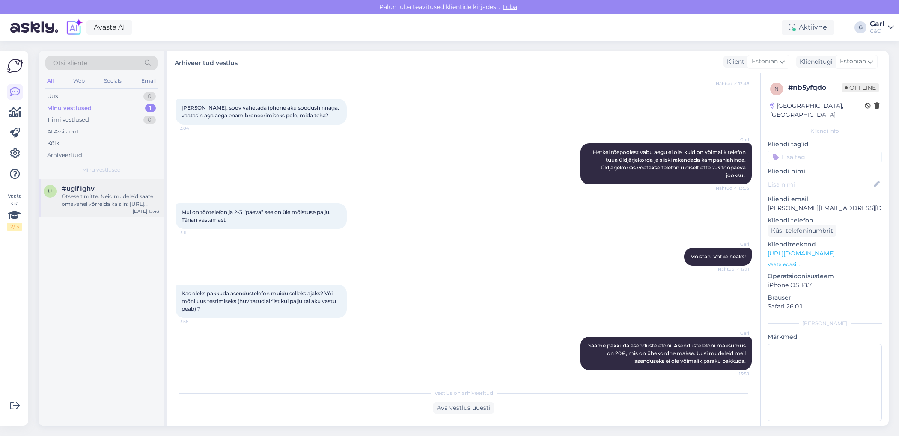
click at [86, 204] on div "Otseselt mitte. Neid mudeleid saate omavahel võrrelda ka siin: [URL][DOMAIN_NAM…" at bounding box center [111, 200] width 98 height 15
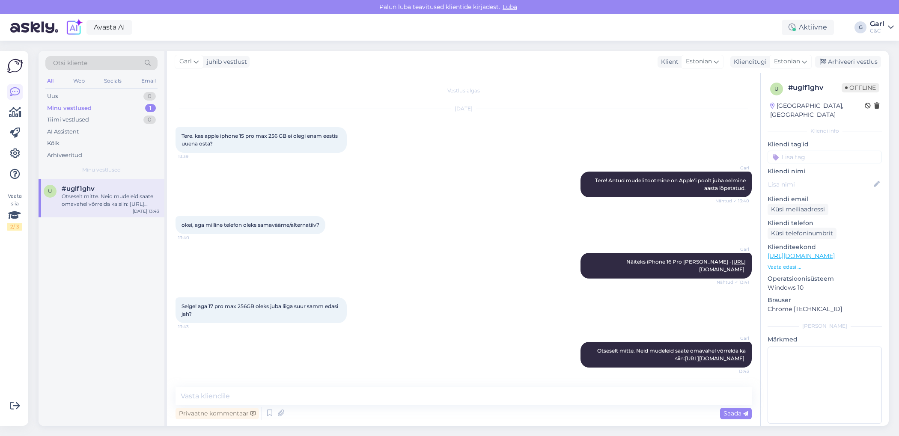
scroll to position [21, 0]
click at [832, 61] on div "Arhiveeri vestlus" at bounding box center [848, 62] width 66 height 12
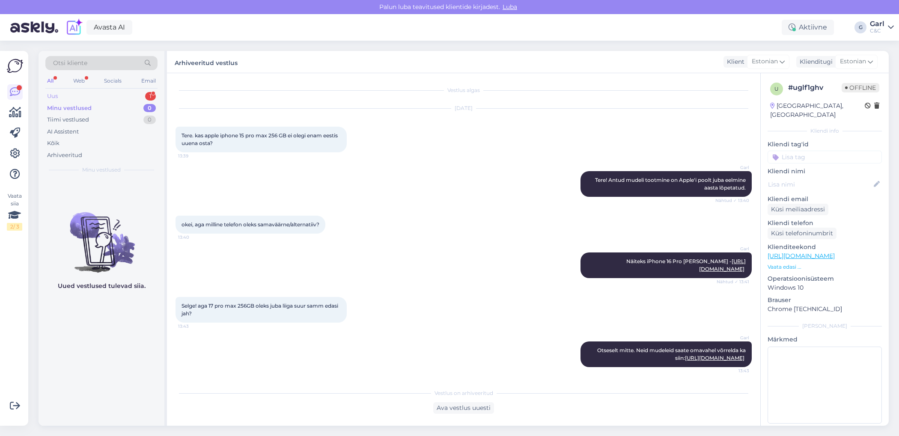
click at [128, 91] on div "Uus 1" at bounding box center [101, 96] width 112 height 12
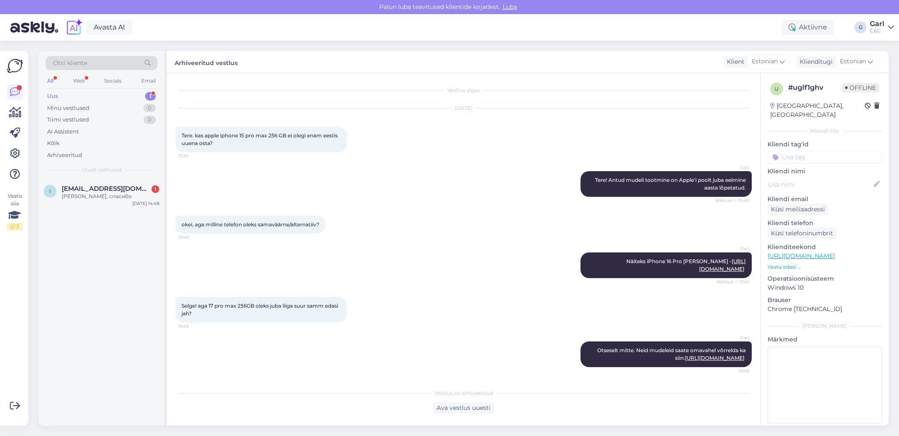
click at [140, 211] on div "i [EMAIL_ADDRESS][DOMAIN_NAME] 1 Хорошо, спасибо [DATE] 14:48" at bounding box center [102, 302] width 126 height 247
click at [140, 205] on div "[DATE] 14:48" at bounding box center [145, 203] width 27 height 6
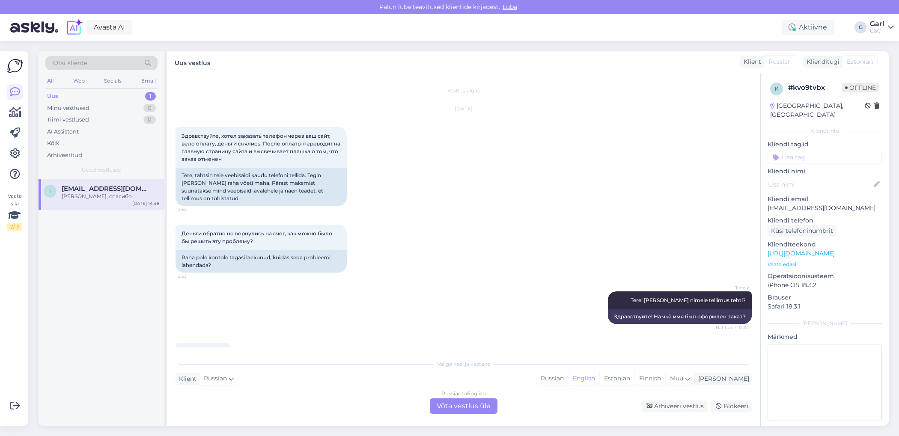
scroll to position [317, 0]
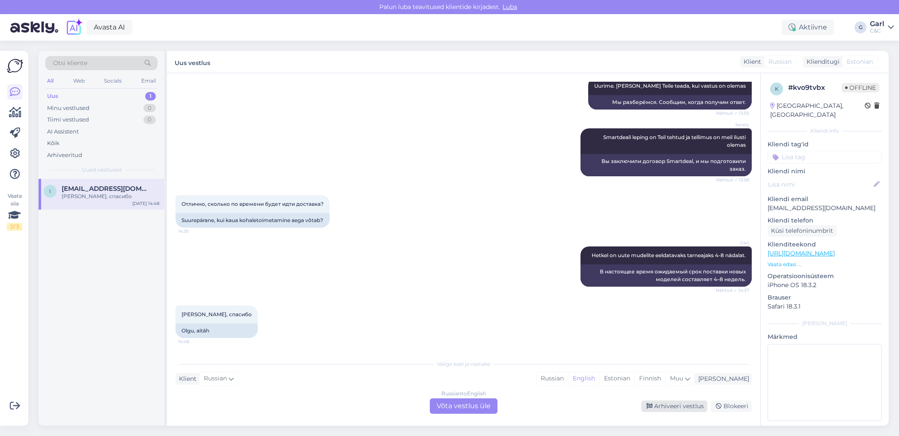
click at [657, 404] on div "Arhiveeri vestlus" at bounding box center [674, 407] width 66 height 12
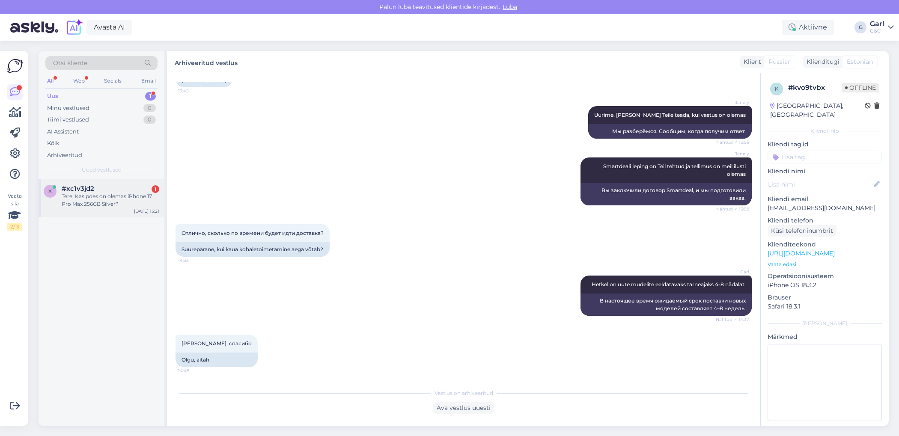
click at [129, 211] on div "x #xc1v3jd2 1 Tere, Kas poes on olemas iPhone 17 Pro Max 256GB Silver? [DATE] 1…" at bounding box center [102, 198] width 126 height 39
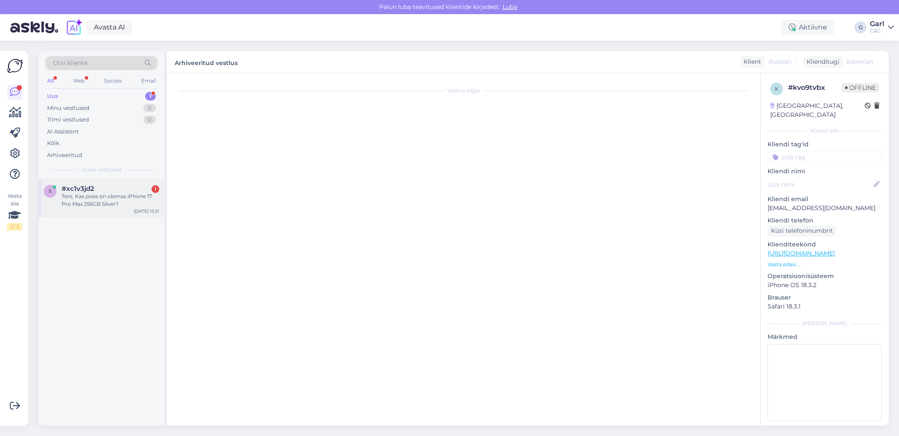
scroll to position [0, 0]
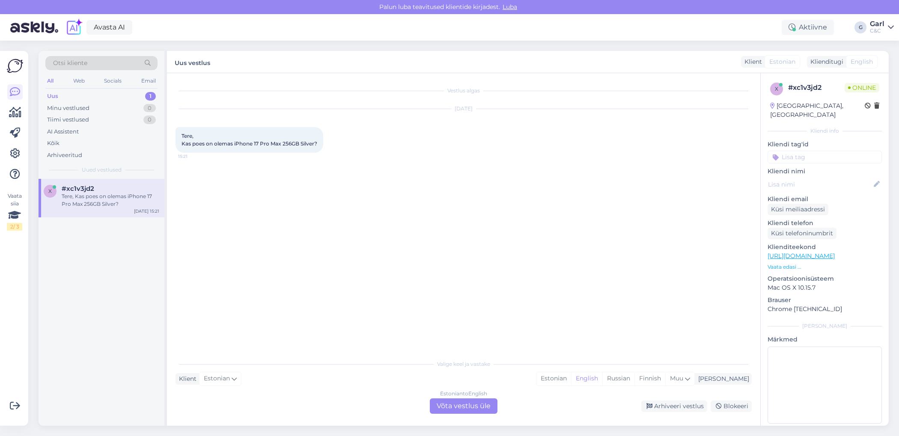
click at [597, 386] on div "Valige [PERSON_NAME] vastake Klient Estonian Mina Estonian English Russian Finn…" at bounding box center [463, 384] width 576 height 59
click at [571, 384] on div "Estonian" at bounding box center [553, 378] width 35 height 13
click at [839, 252] on p "[URL][DOMAIN_NAME]" at bounding box center [824, 256] width 114 height 9
click at [835, 252] on link "[URL][DOMAIN_NAME]" at bounding box center [800, 256] width 67 height 8
click at [460, 402] on div "Estonian to Estonian Võta vestlus üle" at bounding box center [464, 405] width 68 height 15
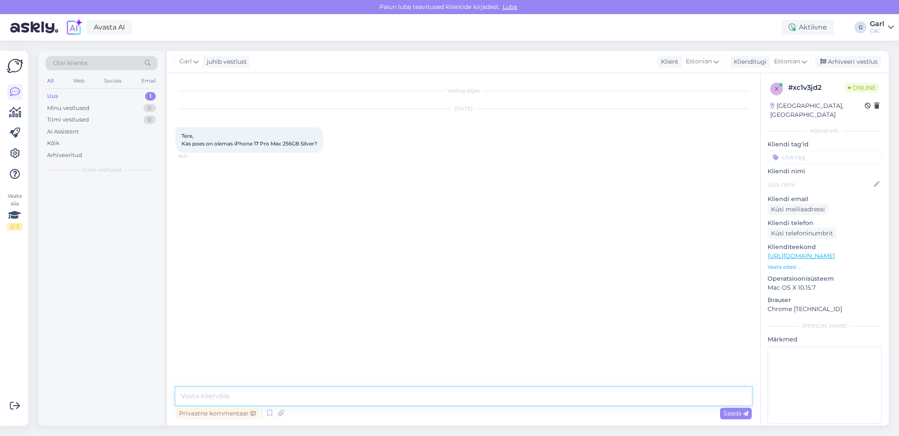
click at [461, 401] on textarea at bounding box center [463, 396] width 576 height 18
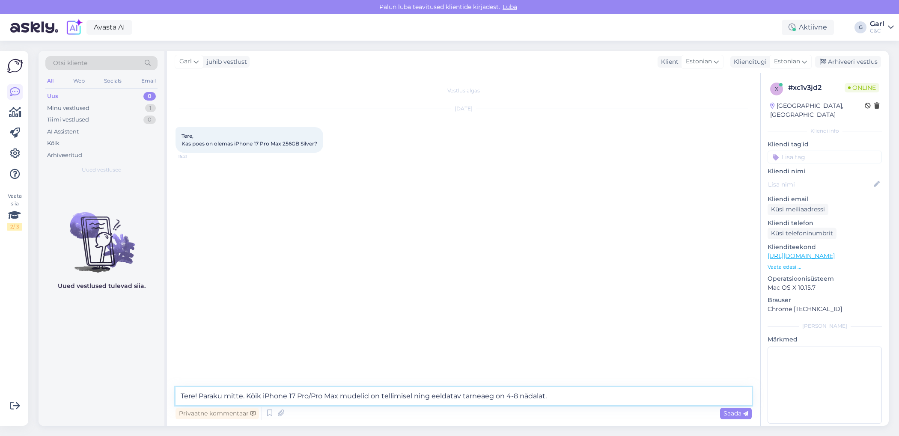
type textarea "Tere! Paraku mitte. Kõik iPhone 17 Pro/Pro Max mudelid on tellimisel ning eelda…"
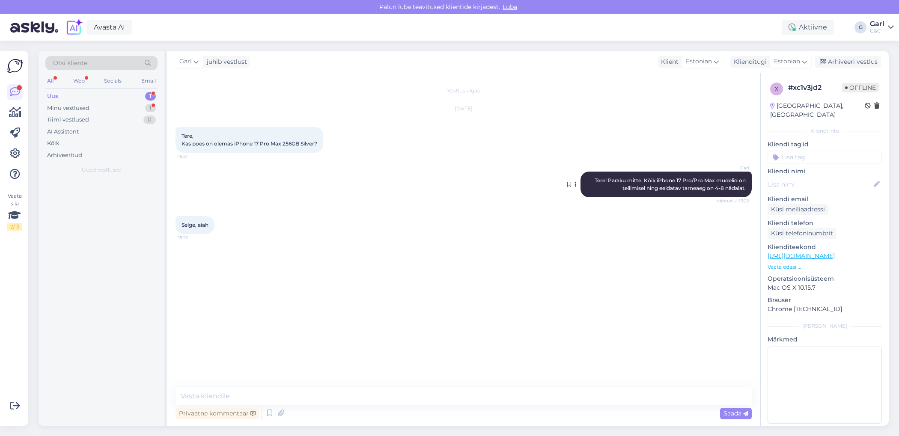
drag, startPoint x: 643, startPoint y: 182, endPoint x: 747, endPoint y: 190, distance: 104.3
click at [747, 190] on div "Garl Tere! Paraku mitte. Kõik iPhone 17 Pro/Pro Max mudelid on tellimisel ning …" at bounding box center [665, 185] width 171 height 26
copy span "Kõik iPhone 17 Pro/Pro Max mudelid on tellimisel ning eeldatav tarneaeg on 4-8 …"
click at [140, 119] on div "Tiimi vestlused 1" at bounding box center [101, 120] width 112 height 12
click at [131, 205] on div "r #r4fkaol8 Aga palun! Kõike head! [DATE] 15:28" at bounding box center [102, 194] width 126 height 31
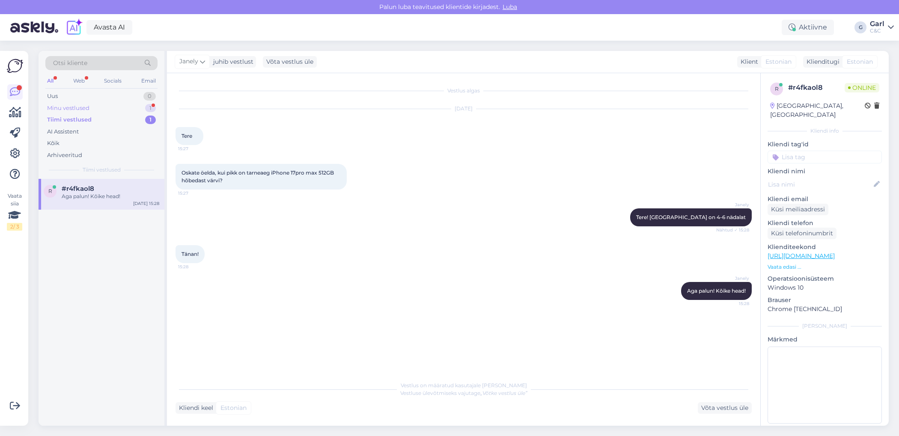
click at [141, 106] on div "Minu vestlused 1" at bounding box center [101, 108] width 112 height 12
click at [144, 124] on div "Tiimi vestlused 2" at bounding box center [101, 120] width 112 height 12
click at [122, 190] on div "#kawmeewj" at bounding box center [111, 189] width 98 height 8
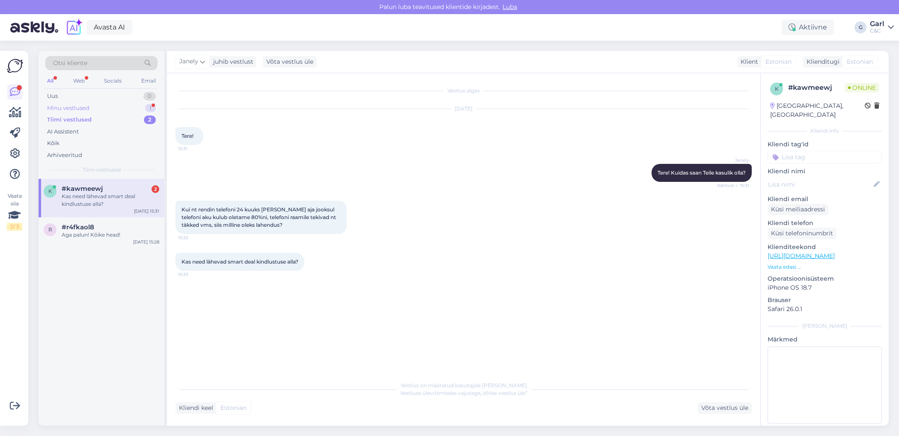
click at [141, 110] on div "Minu vestlused 1" at bounding box center [101, 108] width 112 height 12
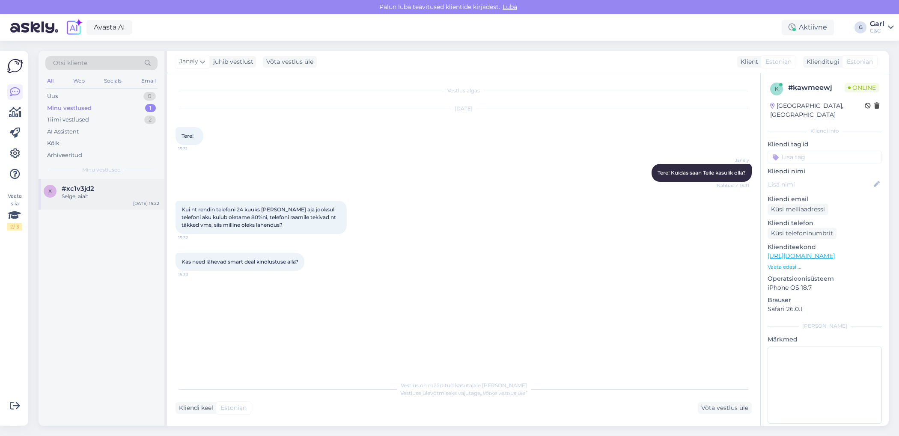
click at [131, 202] on div "x #xc1v3jd2 Selge, aiah [DATE] 15:22" at bounding box center [102, 194] width 126 height 31
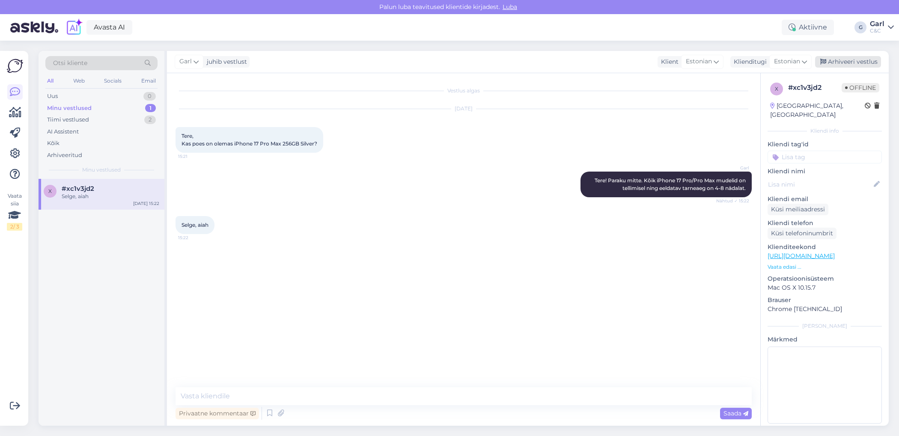
click at [826, 66] on div "Arhiveeri vestlus" at bounding box center [848, 62] width 66 height 12
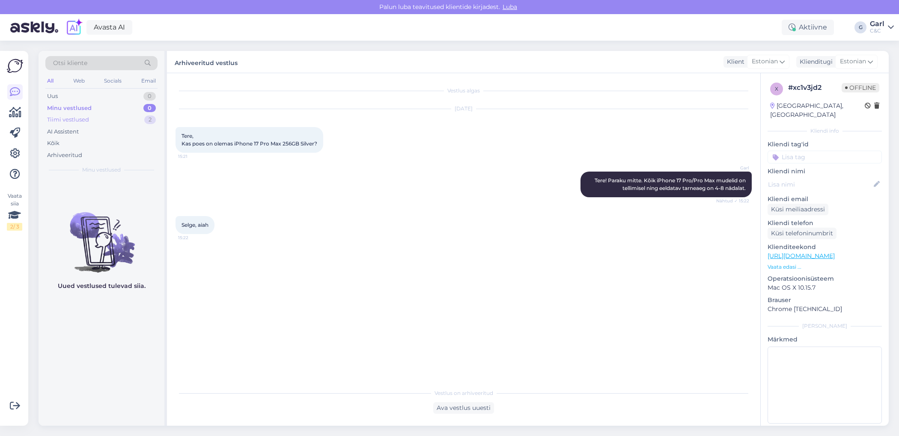
click at [143, 119] on div "Tiimi vestlused 2" at bounding box center [101, 120] width 112 height 12
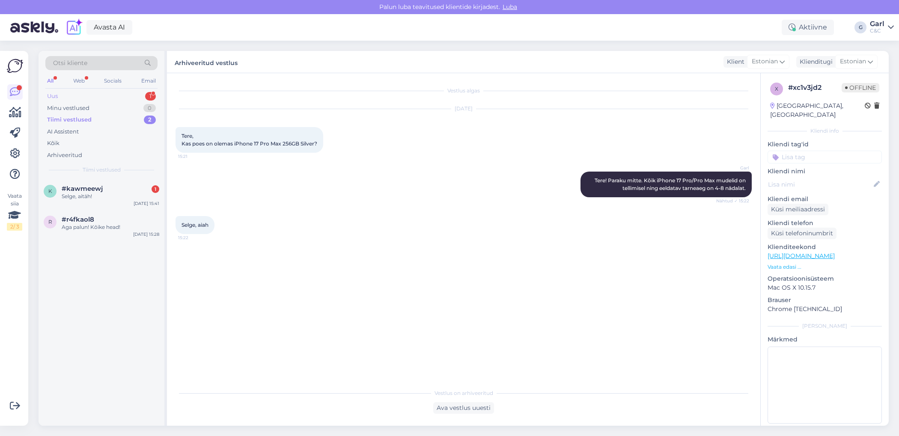
click at [129, 96] on div "Uus 1" at bounding box center [101, 96] width 112 height 12
click at [104, 204] on div "Здравствуйте, подскажите как работает у вас функция возврат другого устройства,…" at bounding box center [111, 200] width 98 height 15
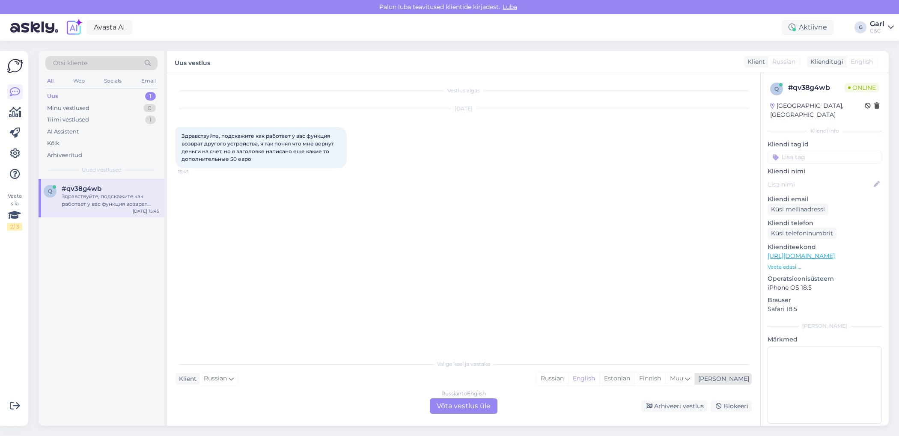
click at [634, 380] on div "Estonian" at bounding box center [616, 378] width 35 height 13
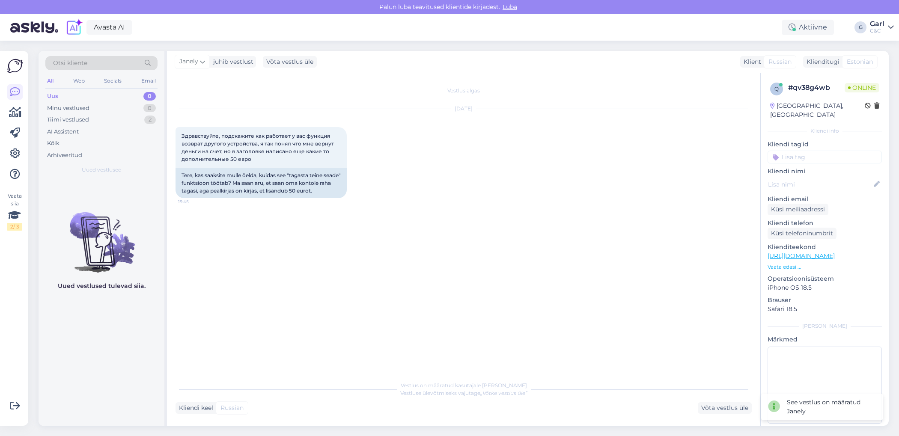
click at [462, 407] on div "Kliendi keel Russian Võta vestlus üle" at bounding box center [463, 408] width 576 height 12
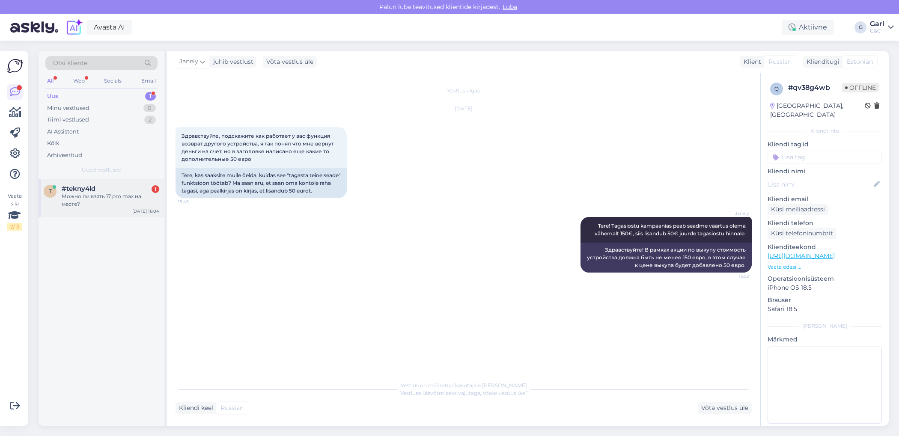
click at [131, 209] on div "t #tekny4ld 1 Можно ли взять 17 pro max на месте? [DATE] 16:04" at bounding box center [102, 198] width 126 height 39
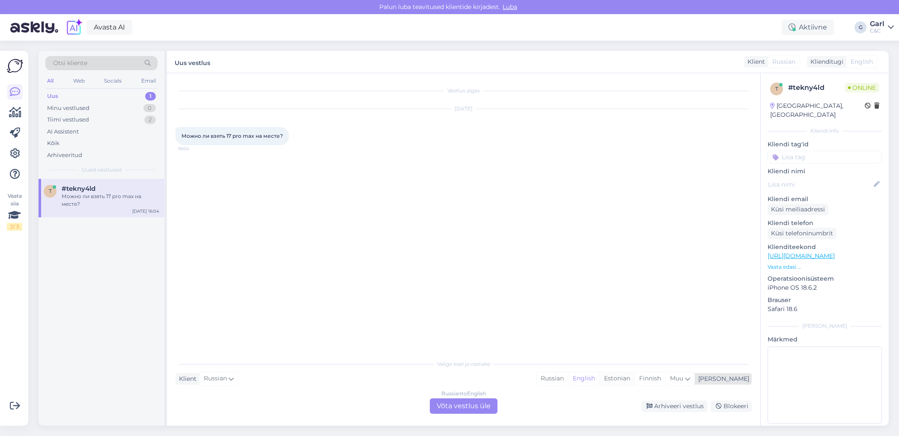
click at [634, 376] on div "Estonian" at bounding box center [616, 378] width 35 height 13
click at [460, 405] on div "Russian to Estonian Võta vestlus üle" at bounding box center [464, 405] width 68 height 15
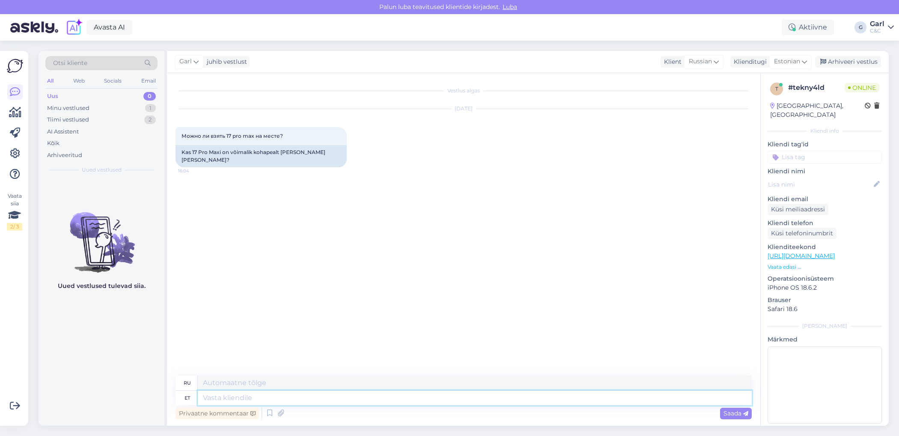
click at [446, 399] on textarea at bounding box center [475, 398] width 554 height 15
click at [272, 411] on icon at bounding box center [270, 413] width 10 height 13
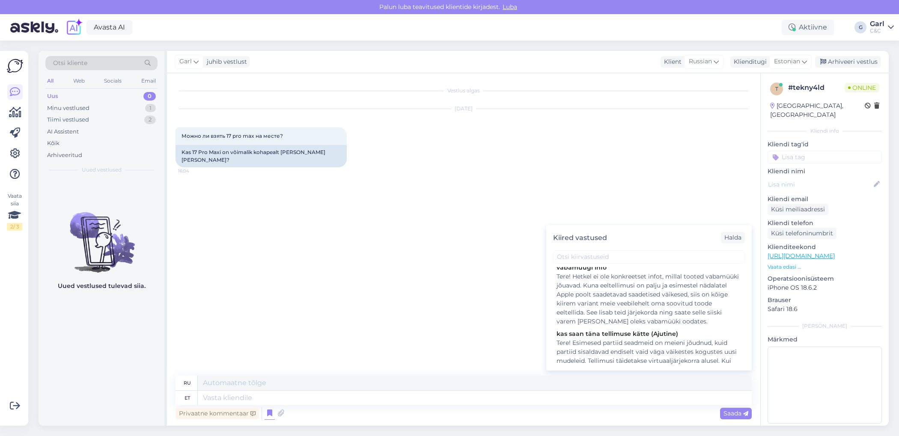
scroll to position [152, 0]
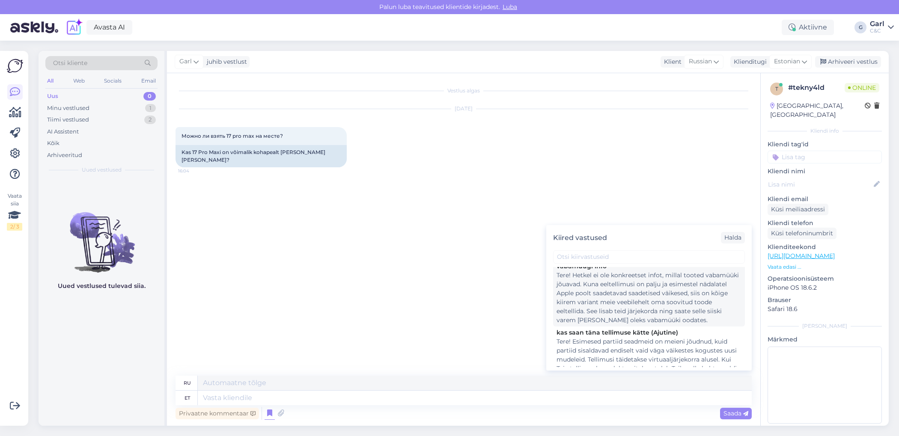
click at [654, 301] on div "Tere! Hetkel ei ole konkreetset infot, millal tooted vabamüüki jõuavad. Kuna ee…" at bounding box center [648, 298] width 185 height 54
type textarea "Здравствуйте! В настоящее время нет точной информации о том, когда продукты пос…"
type textarea "Tere! Hetkel ei ole konkreetset infot, millal tooted vabamüüki jõuavad. Kuna ee…"
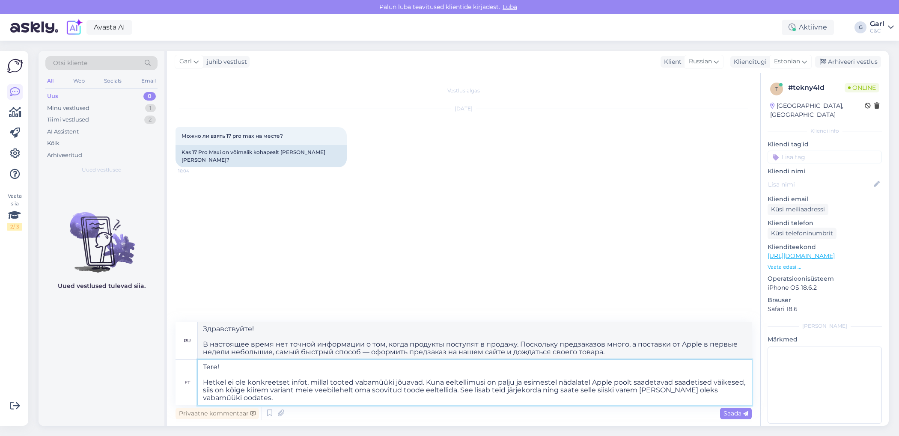
click at [382, 393] on textarea "Tere! Hetkel ei ole konkreetset infot, millal tooted vabamüüki jõuavad. Kuna ee…" at bounding box center [475, 382] width 554 height 45
click at [378, 374] on textarea "Tere! Hetkel ei ole konkreetset infot, millal tooted vabamüüki jõuavad. Kuna ee…" at bounding box center [475, 382] width 554 height 45
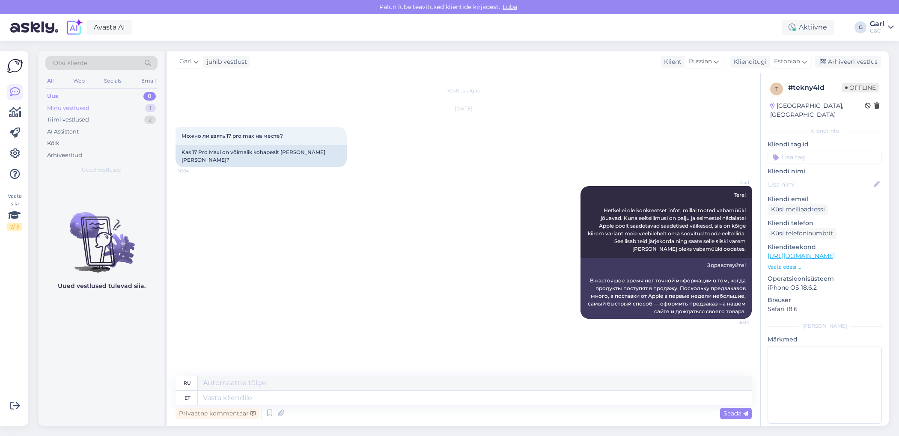
click at [143, 111] on div "Minu vestlused 1" at bounding box center [101, 108] width 112 height 12
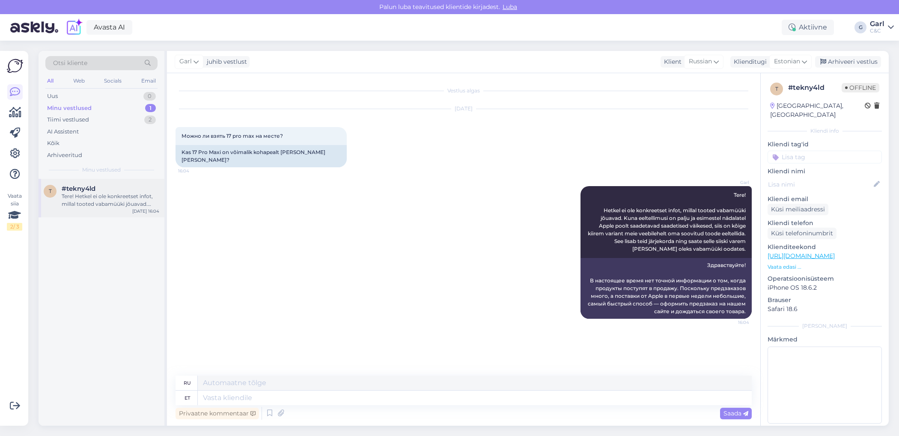
click at [119, 201] on div "Tere! Hetkel ei ole konkreetset infot, millal tooted vabamüüki jõuavad. Kuna ee…" at bounding box center [111, 200] width 98 height 15
click at [846, 65] on div "Arhiveeri vestlus" at bounding box center [848, 62] width 66 height 12
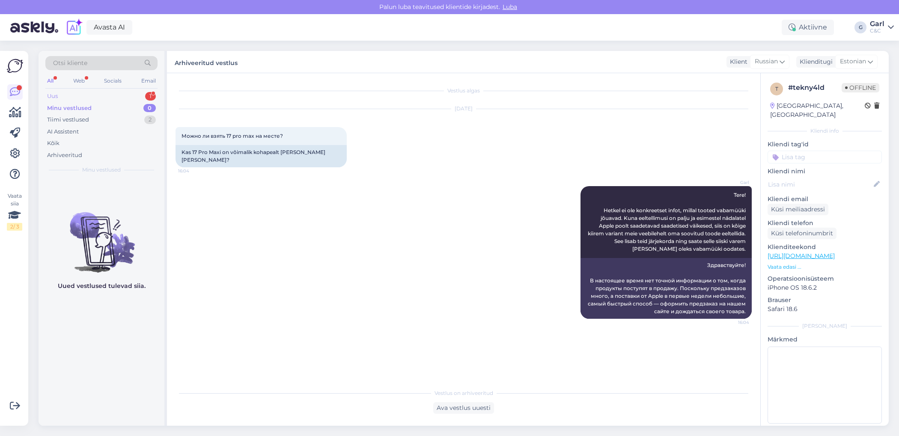
click at [149, 95] on div "1" at bounding box center [150, 96] width 11 height 9
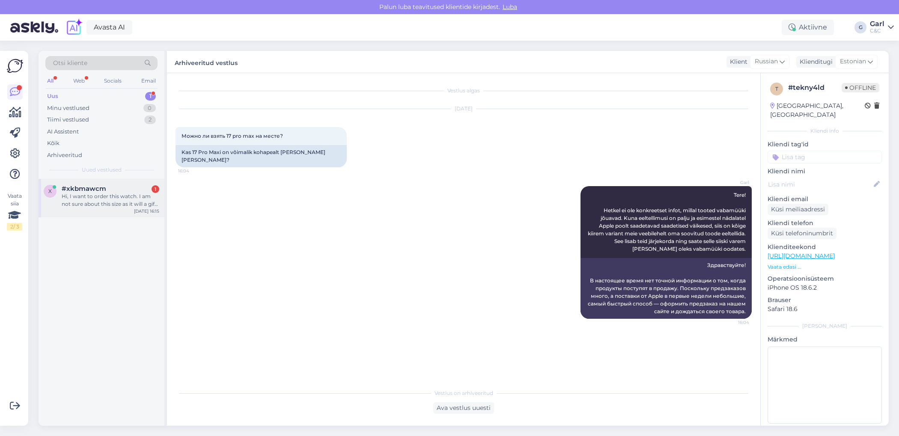
click at [113, 199] on div "Hi, I want to order this watch. I am not sure about this size as it will a gift…" at bounding box center [111, 200] width 98 height 15
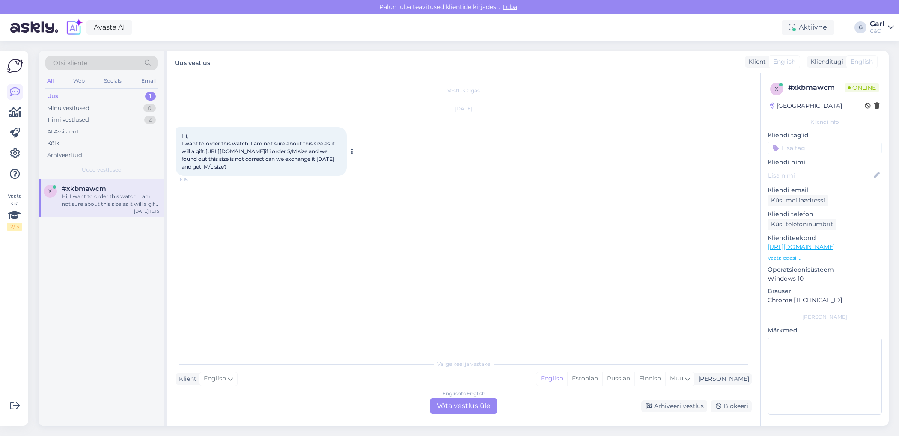
click at [241, 155] on link "[URL][DOMAIN_NAME]" at bounding box center [234, 151] width 59 height 6
click at [485, 404] on div "English to English Võta vestlus üle" at bounding box center [464, 405] width 68 height 15
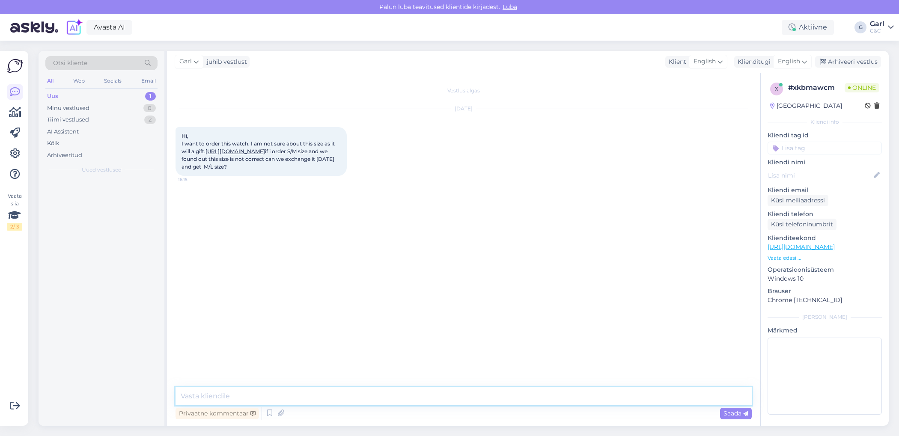
click at [483, 394] on textarea at bounding box center [463, 396] width 576 height 18
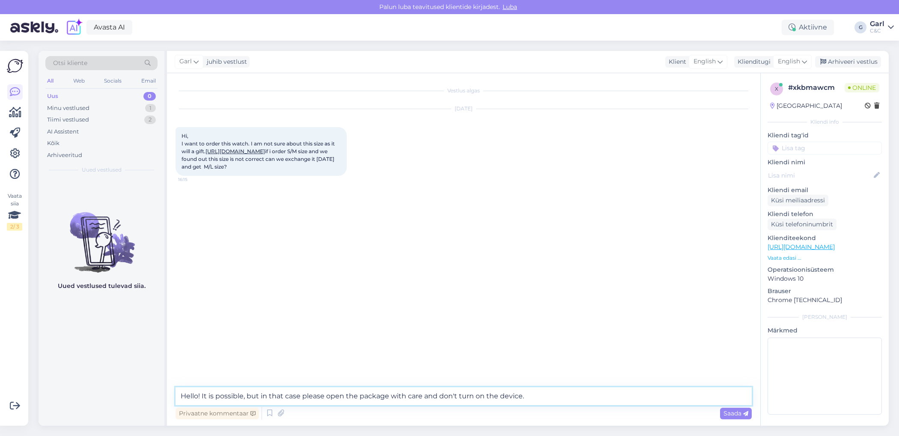
type textarea "Hello! It is possible, but in that case please open the package with care and d…"
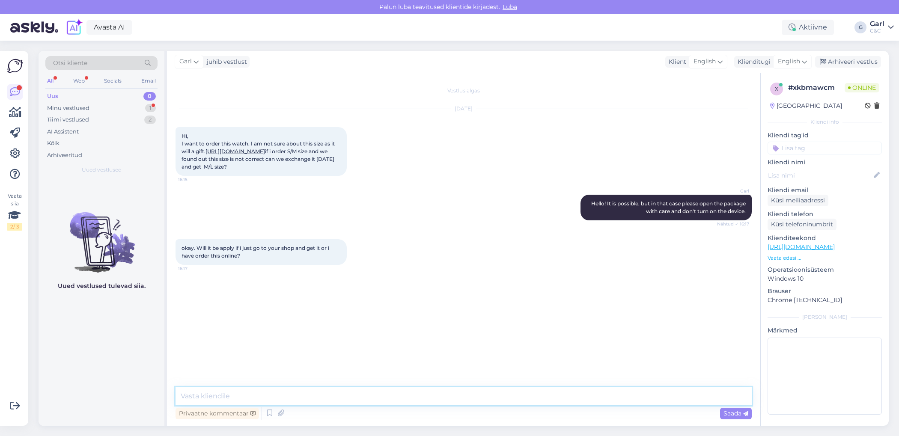
click at [310, 404] on textarea at bounding box center [463, 396] width 576 height 18
paste textarea "The 14-day return policy only applies to goods ordered from the online store."
type textarea "The 14-day return policy only applies to goods ordered from the online store."
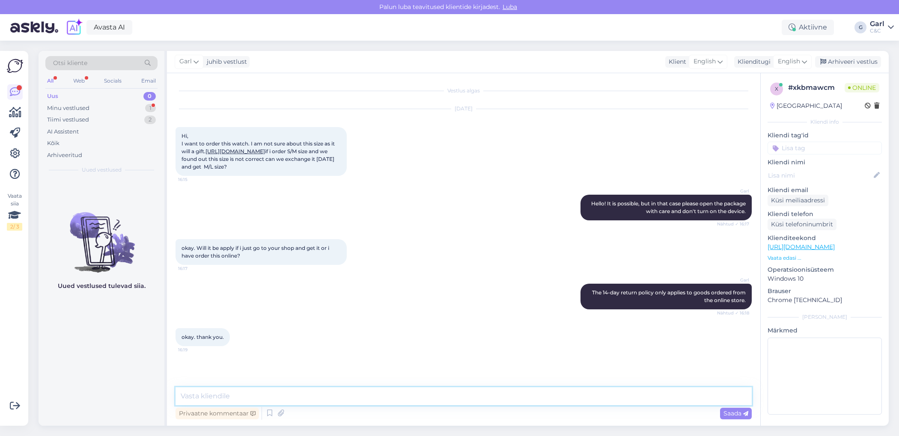
scroll to position [7, 0]
click at [393, 402] on textarea at bounding box center [463, 396] width 576 height 18
type textarea "You're welcome!"
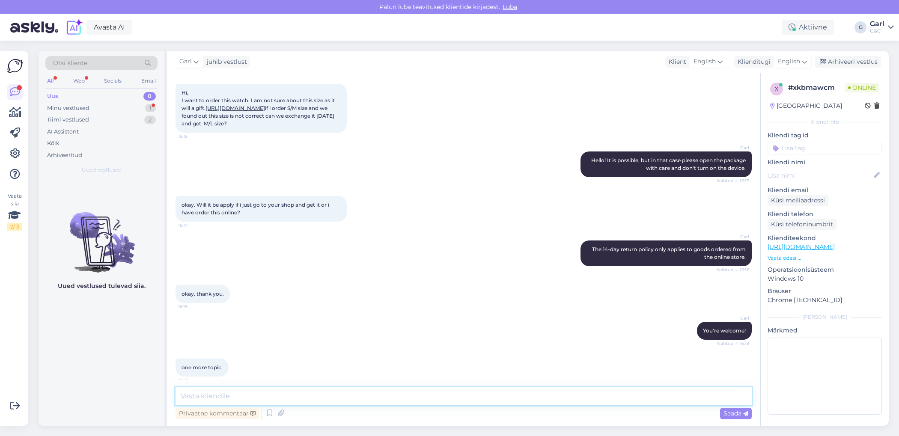
scroll to position [134, 0]
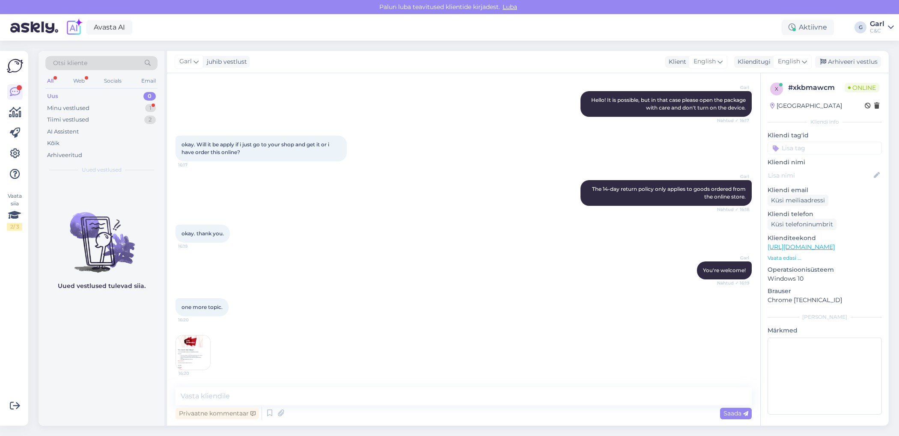
click at [190, 345] on img at bounding box center [193, 353] width 34 height 34
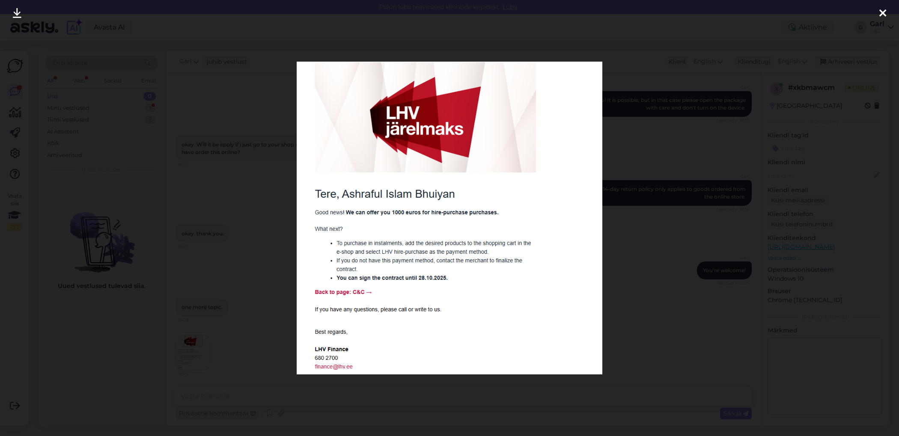
click at [150, 332] on div at bounding box center [449, 218] width 899 height 436
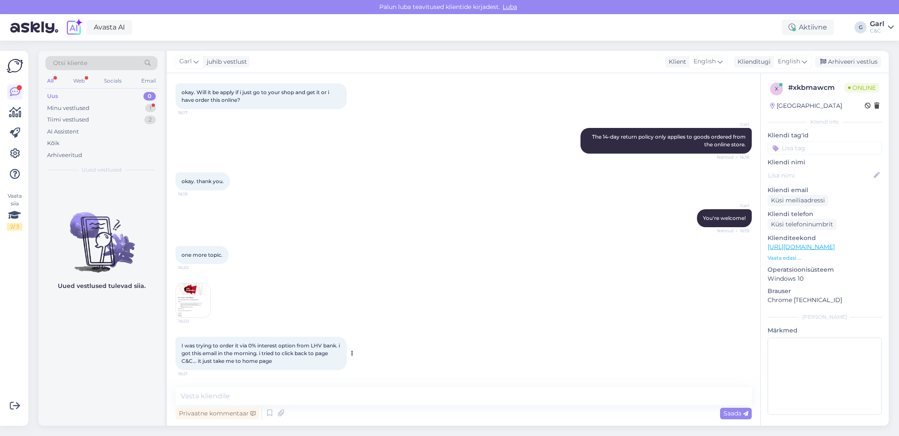
scroll to position [223, 0]
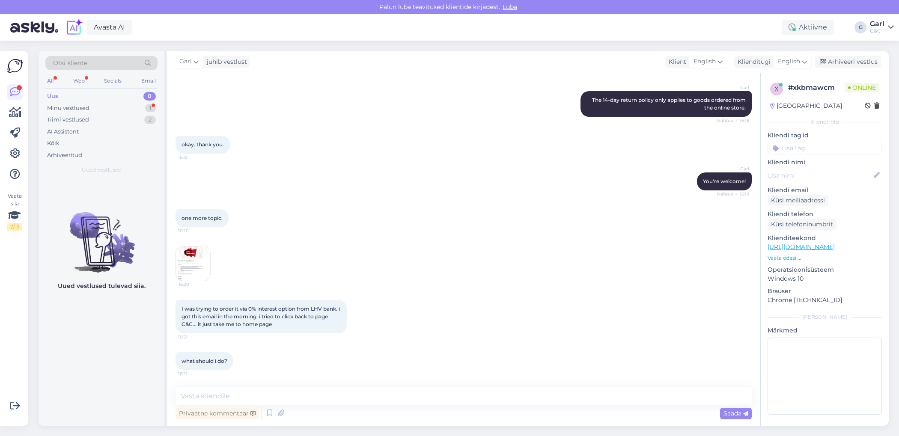
click at [189, 265] on img at bounding box center [193, 264] width 34 height 34
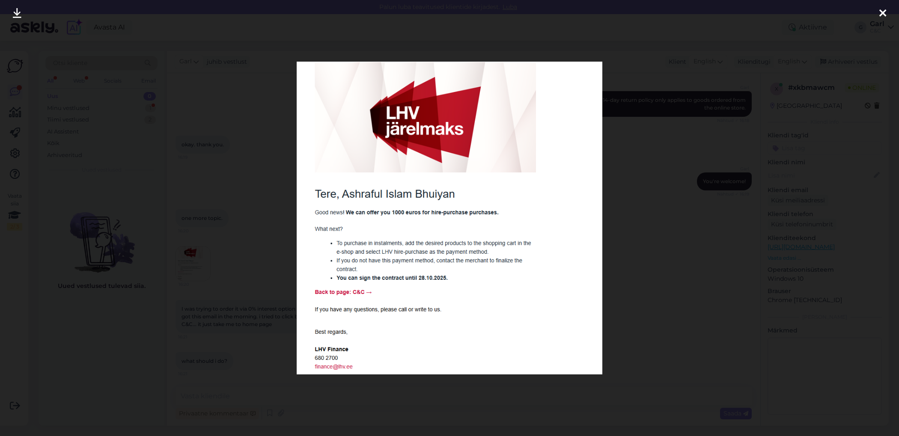
click at [228, 390] on div at bounding box center [449, 218] width 899 height 436
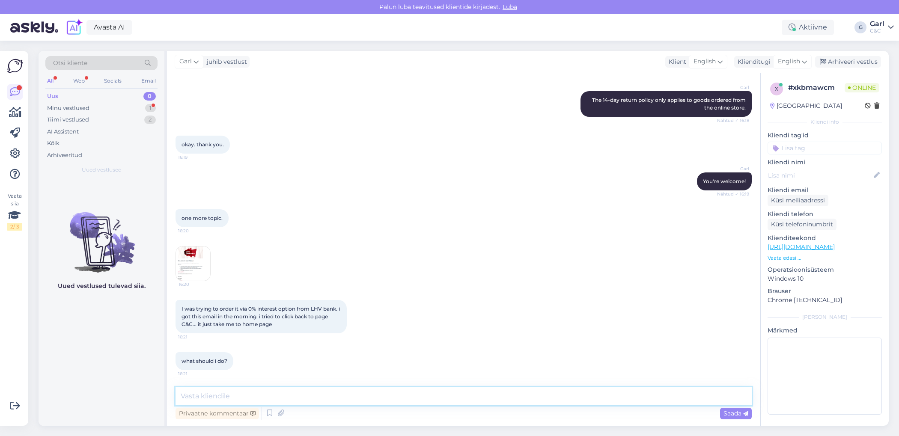
click at [242, 400] on textarea at bounding box center [463, 396] width 576 height 18
type textarea "C"
type textarea "I"
paste textarea "In the last "Payment methods" step, you can choose LHV installment payment with…"
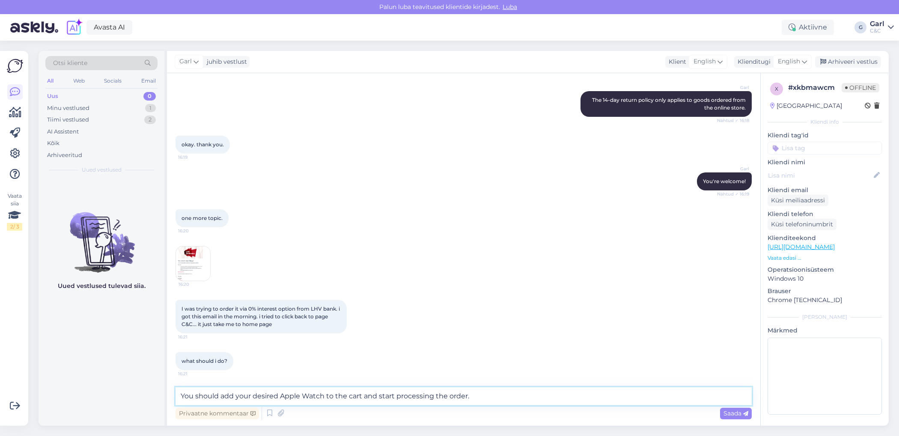
type textarea "You should add your desired Apple Watch to the cart and start processing the or…"
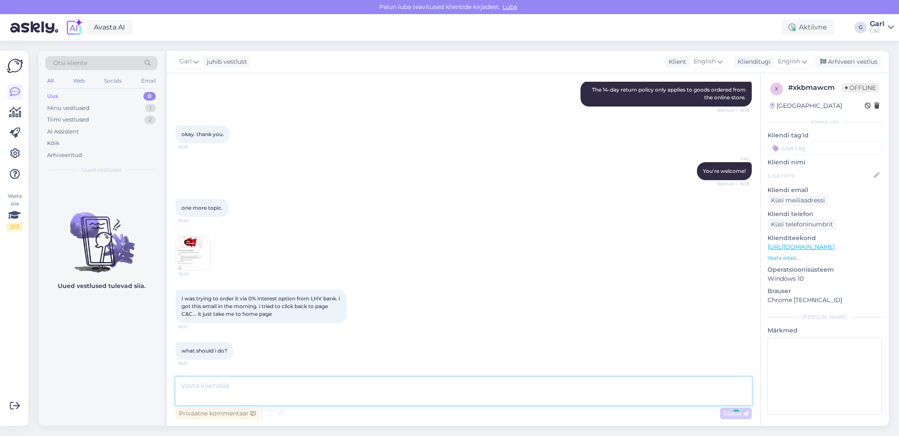
scroll to position [283, 0]
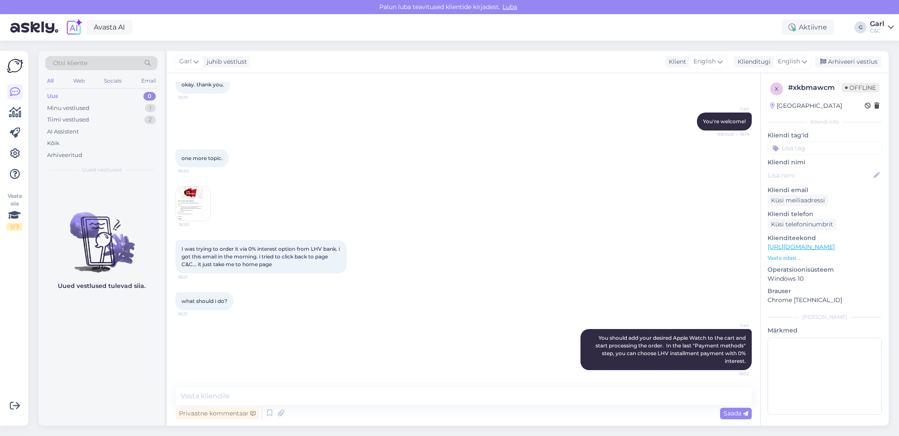
click at [188, 209] on img at bounding box center [193, 204] width 34 height 34
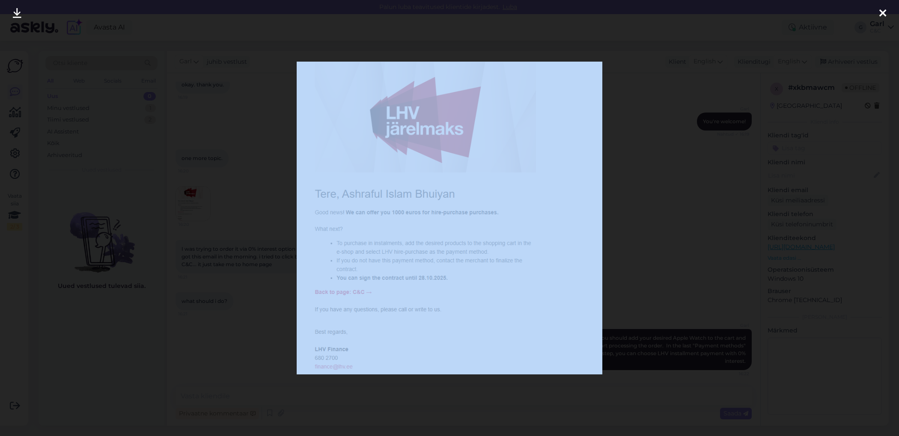
click at [241, 298] on div at bounding box center [449, 218] width 899 height 436
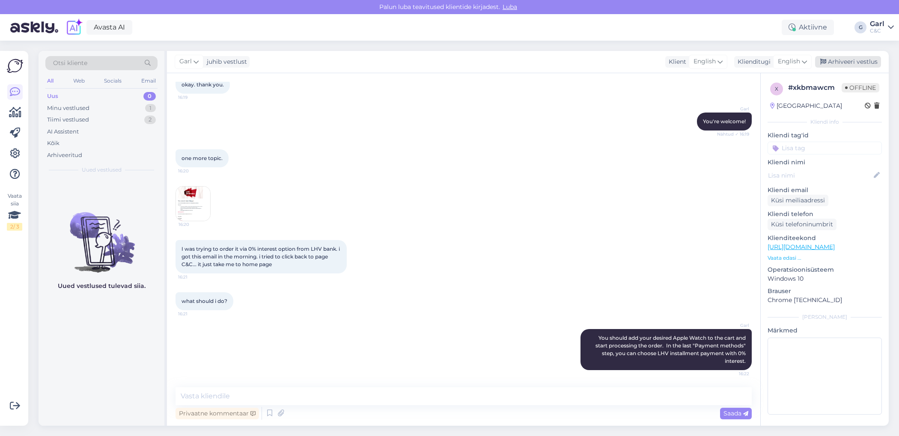
click at [849, 67] on div "Arhiveeri vestlus" at bounding box center [848, 62] width 66 height 12
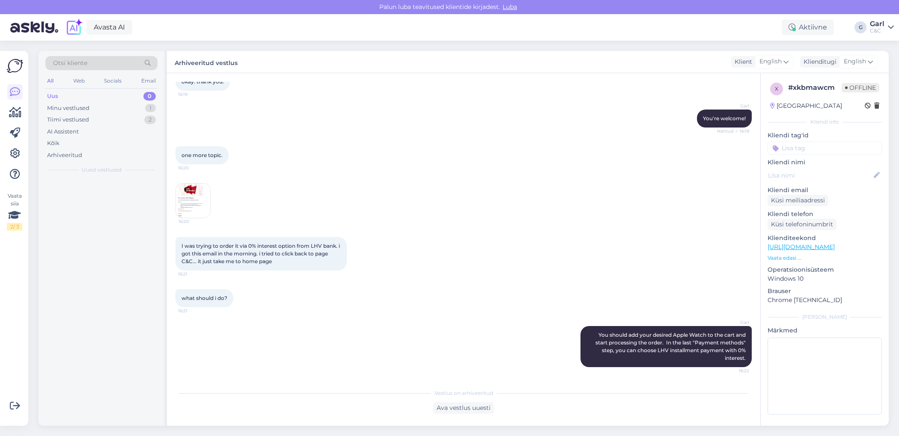
scroll to position [286, 0]
click at [111, 189] on div "#xzoxchhb 1" at bounding box center [111, 189] width 98 height 8
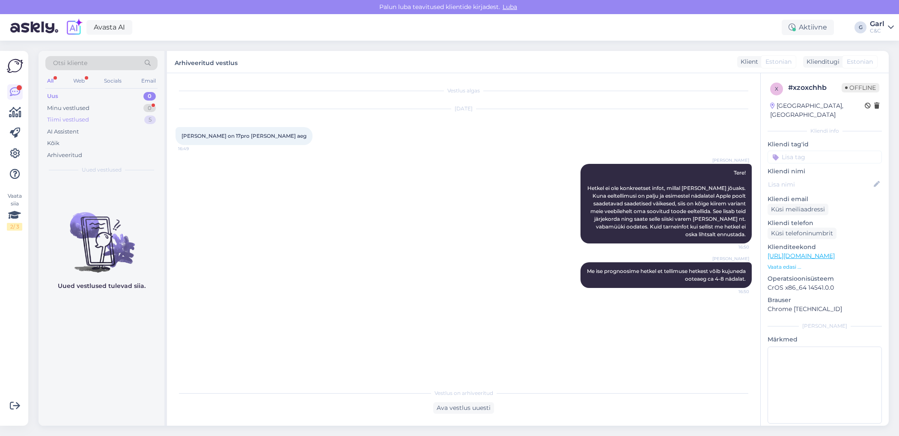
click at [125, 114] on div "Tiimi vestlused 5" at bounding box center [101, 120] width 112 height 12
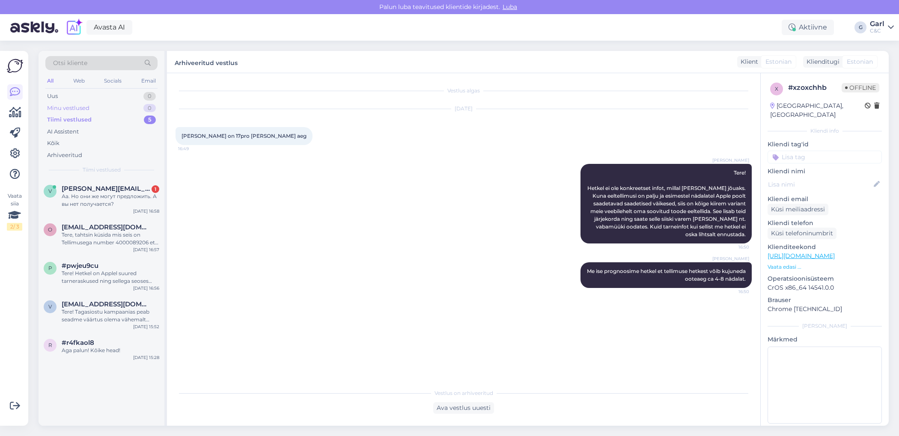
click at [124, 105] on div "Minu vestlused 0" at bounding box center [101, 108] width 112 height 12
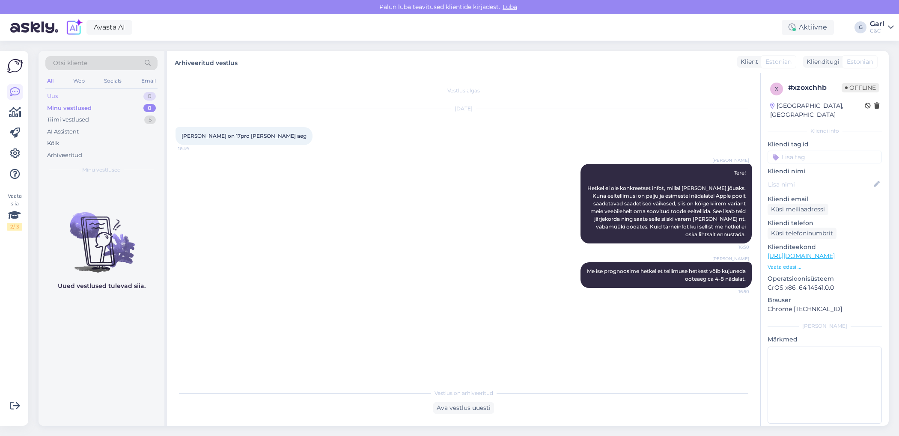
click at [132, 95] on div "Uus 0" at bounding box center [101, 96] width 112 height 12
click at [126, 110] on div "Minu vestlused 0" at bounding box center [101, 108] width 112 height 12
click at [124, 119] on div "Tiimi vestlused 5" at bounding box center [101, 120] width 112 height 12
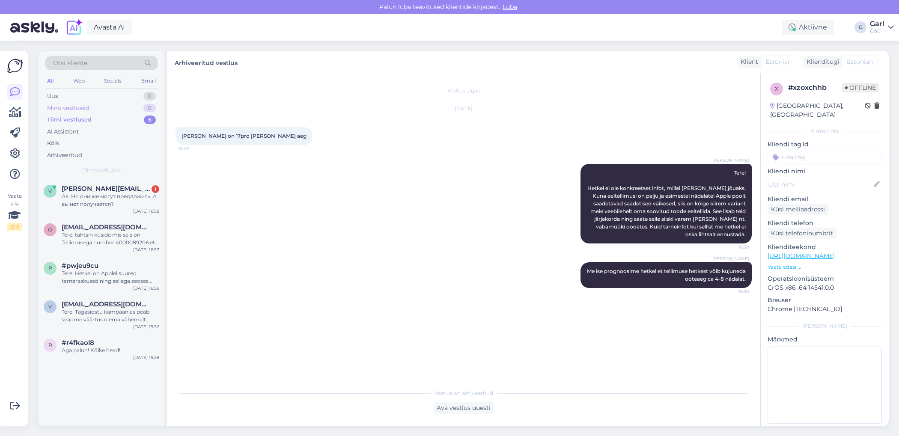
click at [128, 107] on div "Minu vestlused 0" at bounding box center [101, 108] width 112 height 12
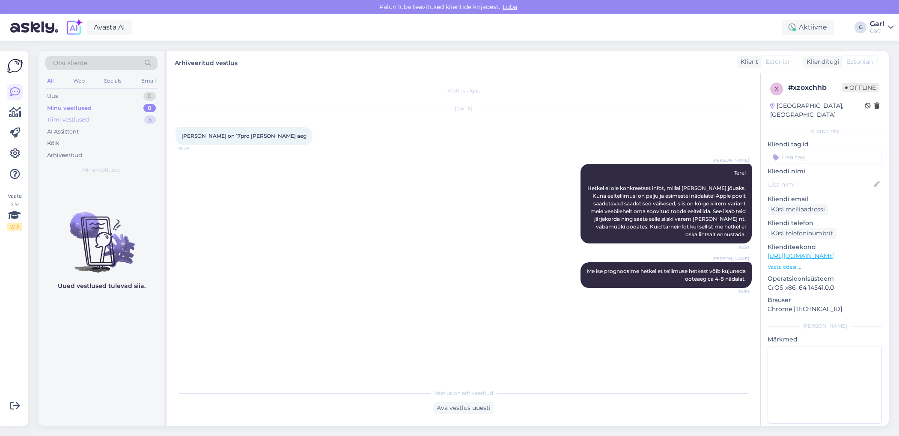
click at [126, 122] on div "Tiimi vestlused 5" at bounding box center [101, 120] width 112 height 12
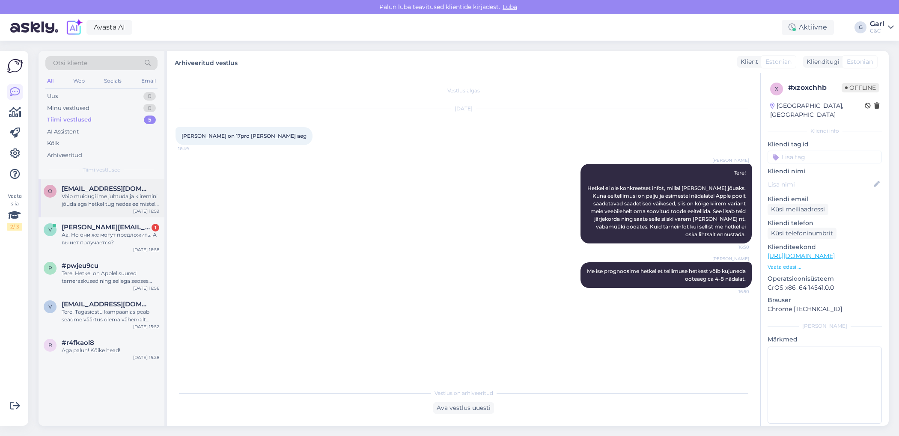
click at [133, 191] on span "[EMAIL_ADDRESS][DOMAIN_NAME]" at bounding box center [106, 189] width 89 height 8
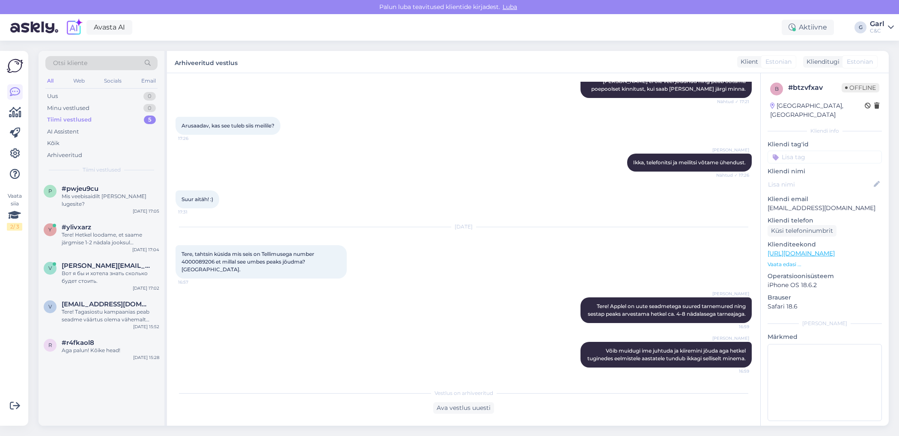
scroll to position [629, 0]
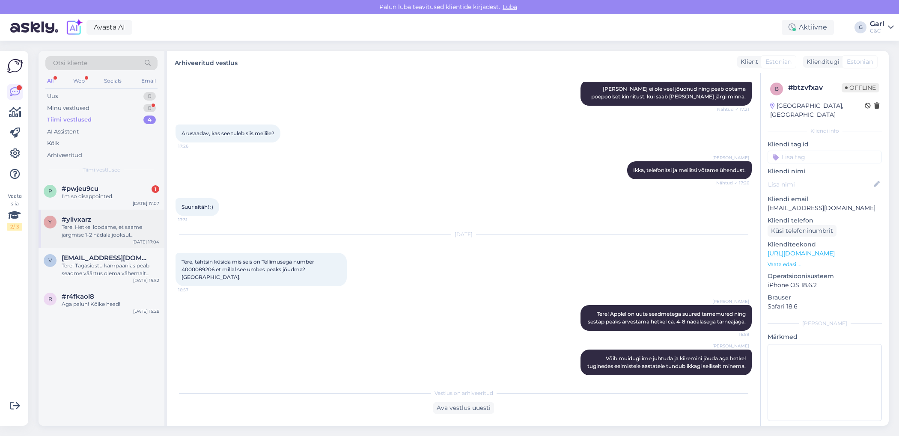
click at [110, 228] on div "Tere! Hetkel loodame, et saame järgmise 1-2 nädala jooksul eeltellimused kaetud…" at bounding box center [111, 230] width 98 height 15
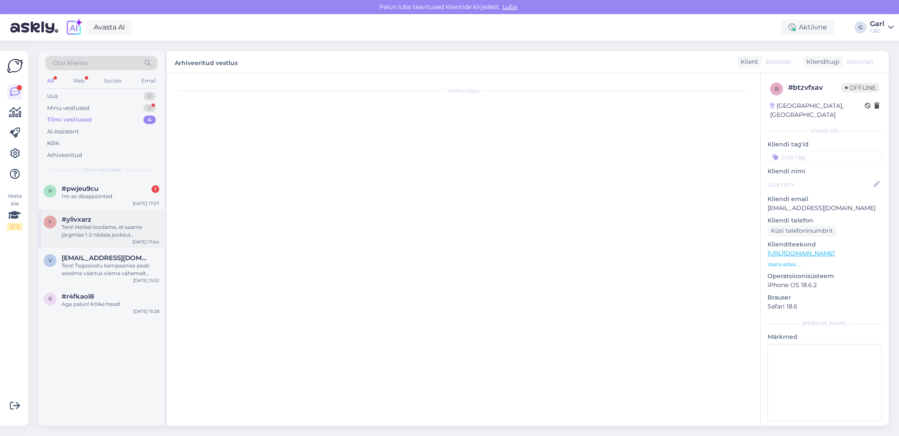
scroll to position [0, 0]
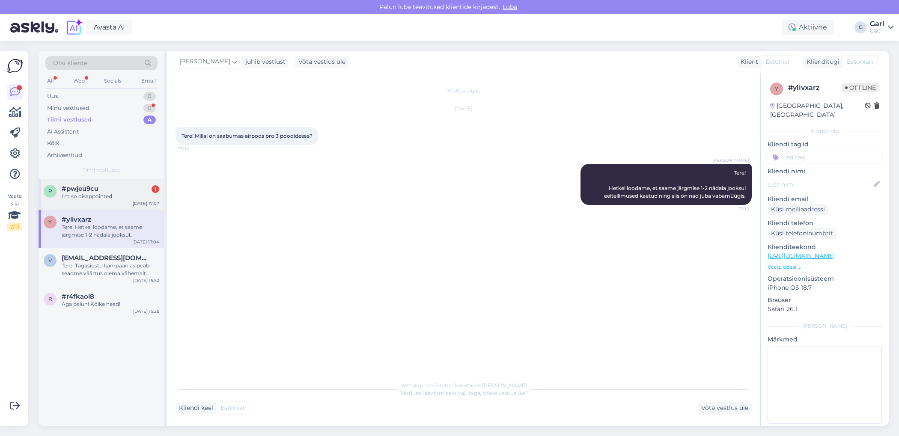
click at [135, 197] on div "I'm so disappointed." at bounding box center [111, 197] width 98 height 8
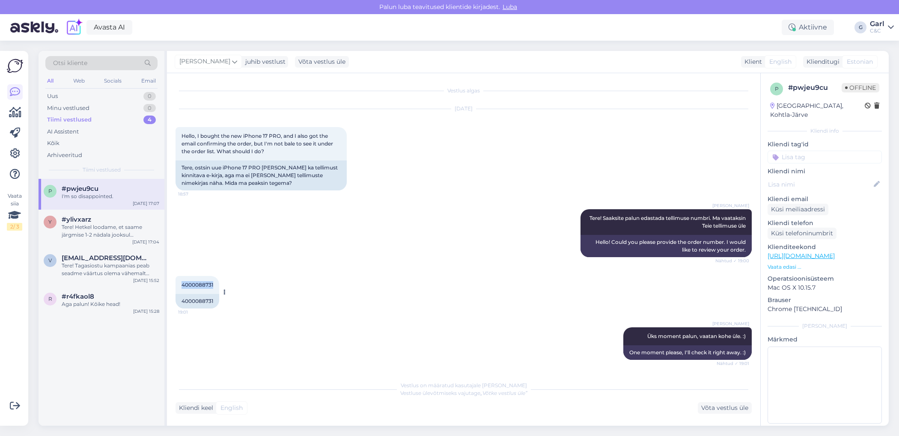
drag, startPoint x: 181, startPoint y: 285, endPoint x: 216, endPoint y: 282, distance: 34.7
click at [216, 282] on div "4000088731 19:01" at bounding box center [197, 285] width 44 height 18
copy span "4000088731"
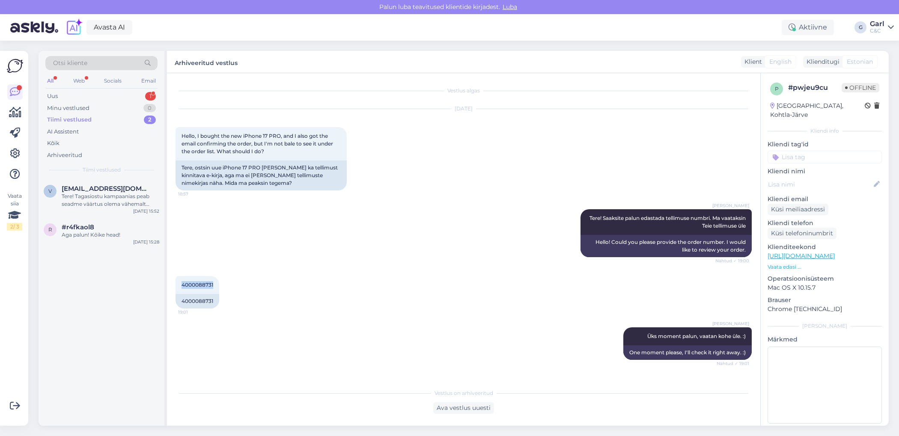
scroll to position [1512, 0]
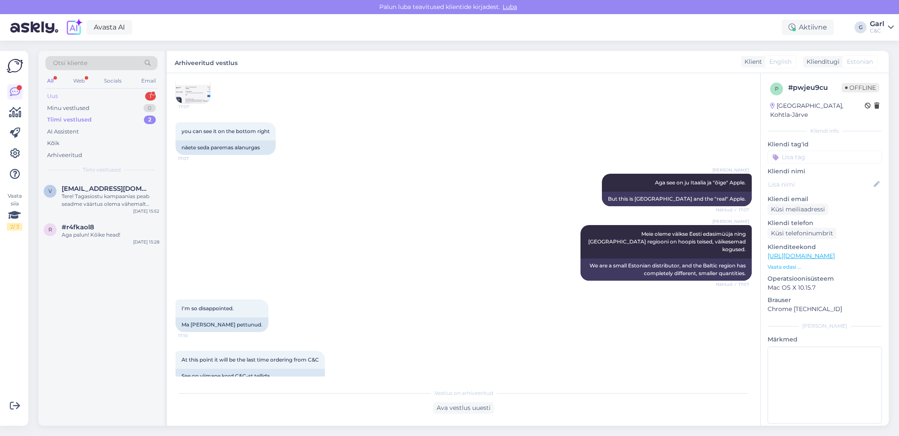
click at [107, 100] on div "Uus 1" at bounding box center [101, 96] width 112 height 12
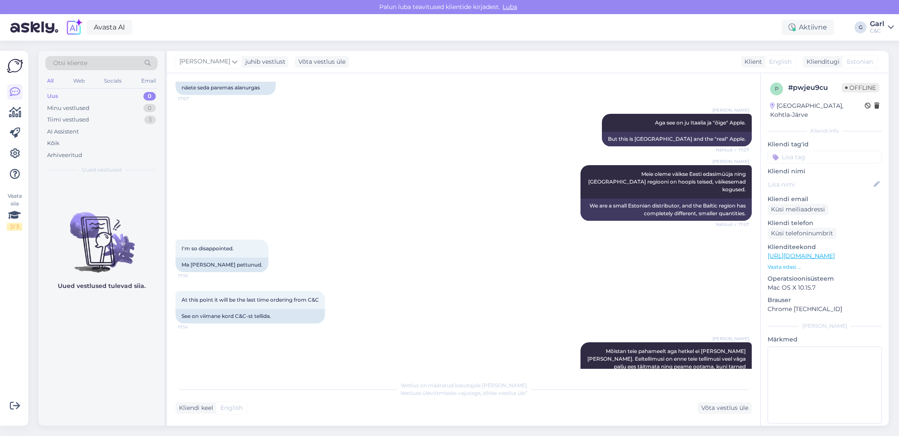
scroll to position [1654, 0]
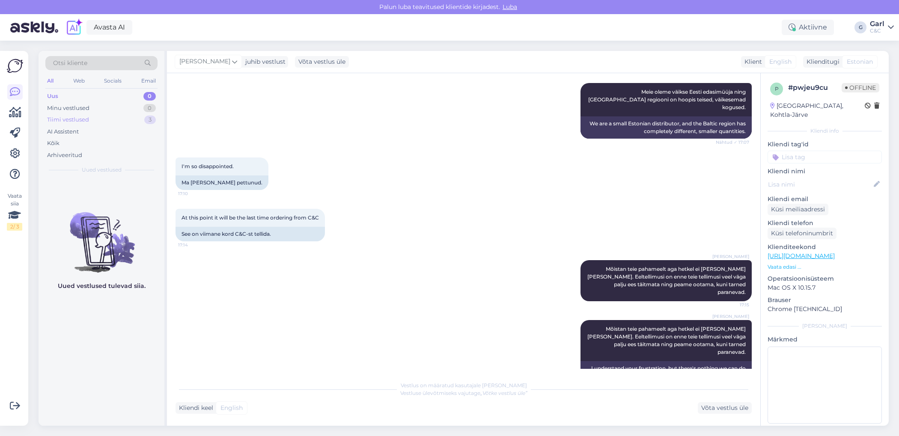
click at [96, 114] on div "Tiimi vestlused 3" at bounding box center [101, 120] width 112 height 12
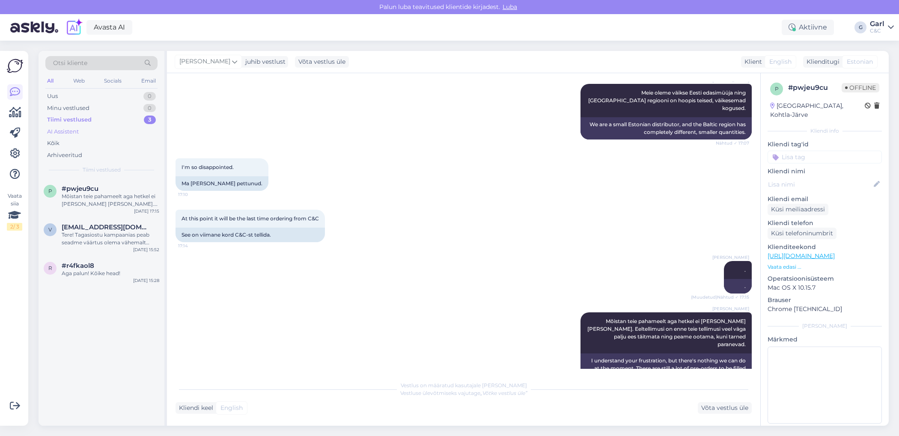
scroll to position [1646, 0]
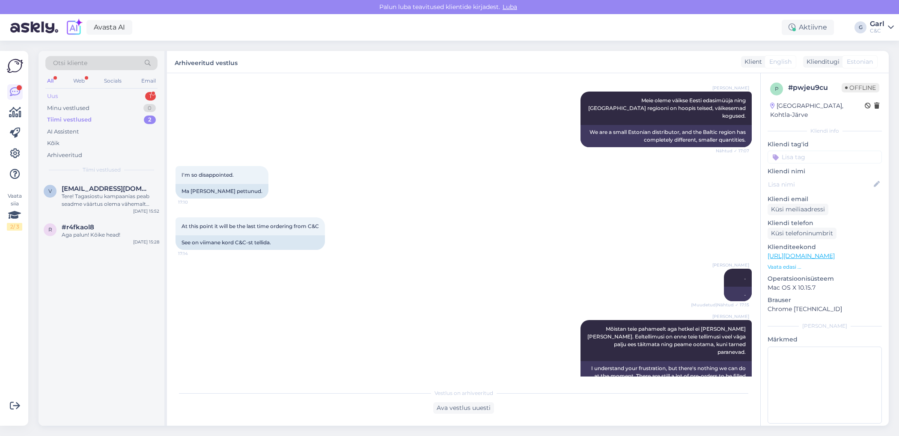
click at [134, 95] on div "Uus 1" at bounding box center [101, 96] width 112 height 12
